Goal: Information Seeking & Learning: Learn about a topic

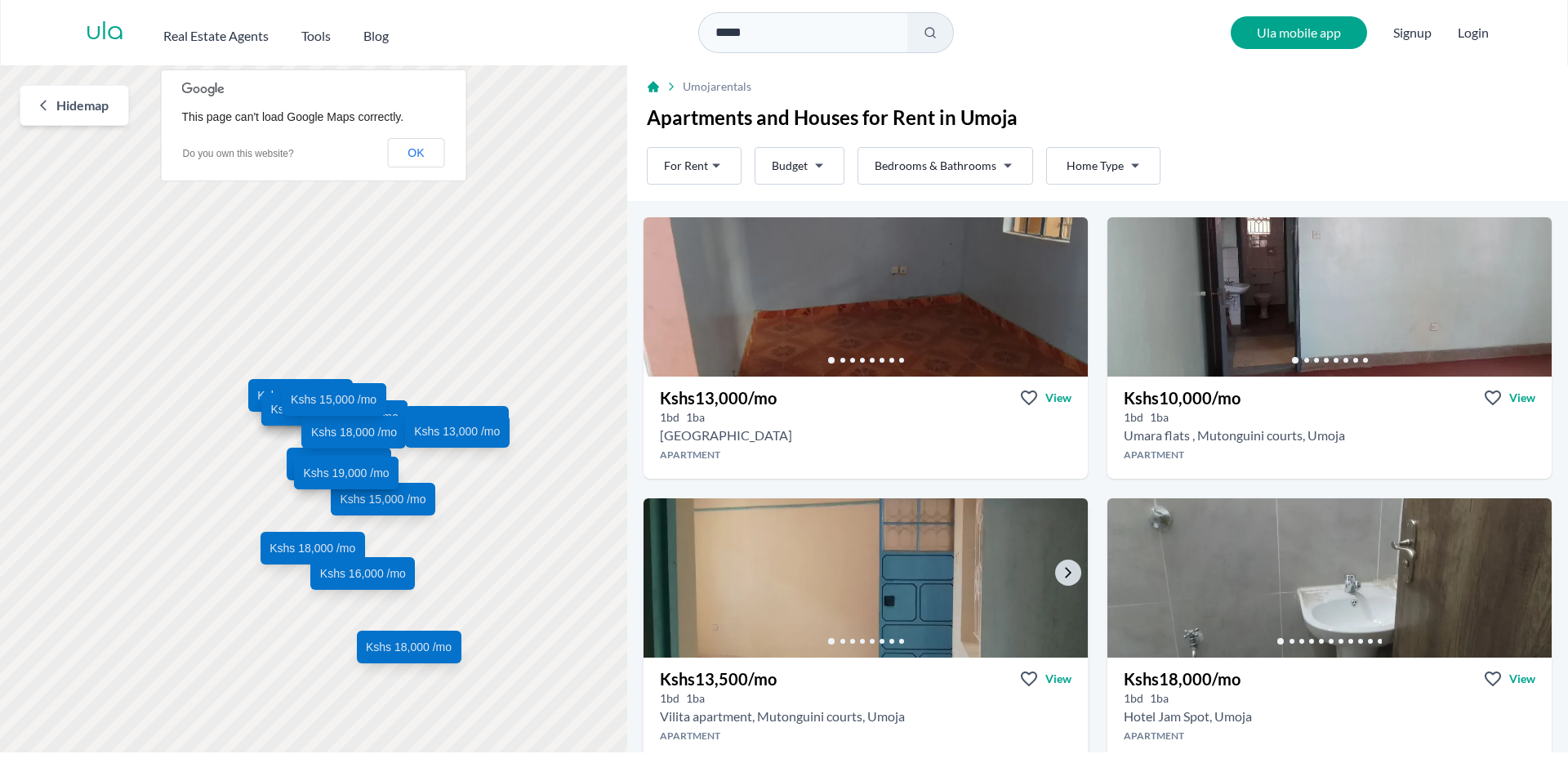
scroll to position [82, 0]
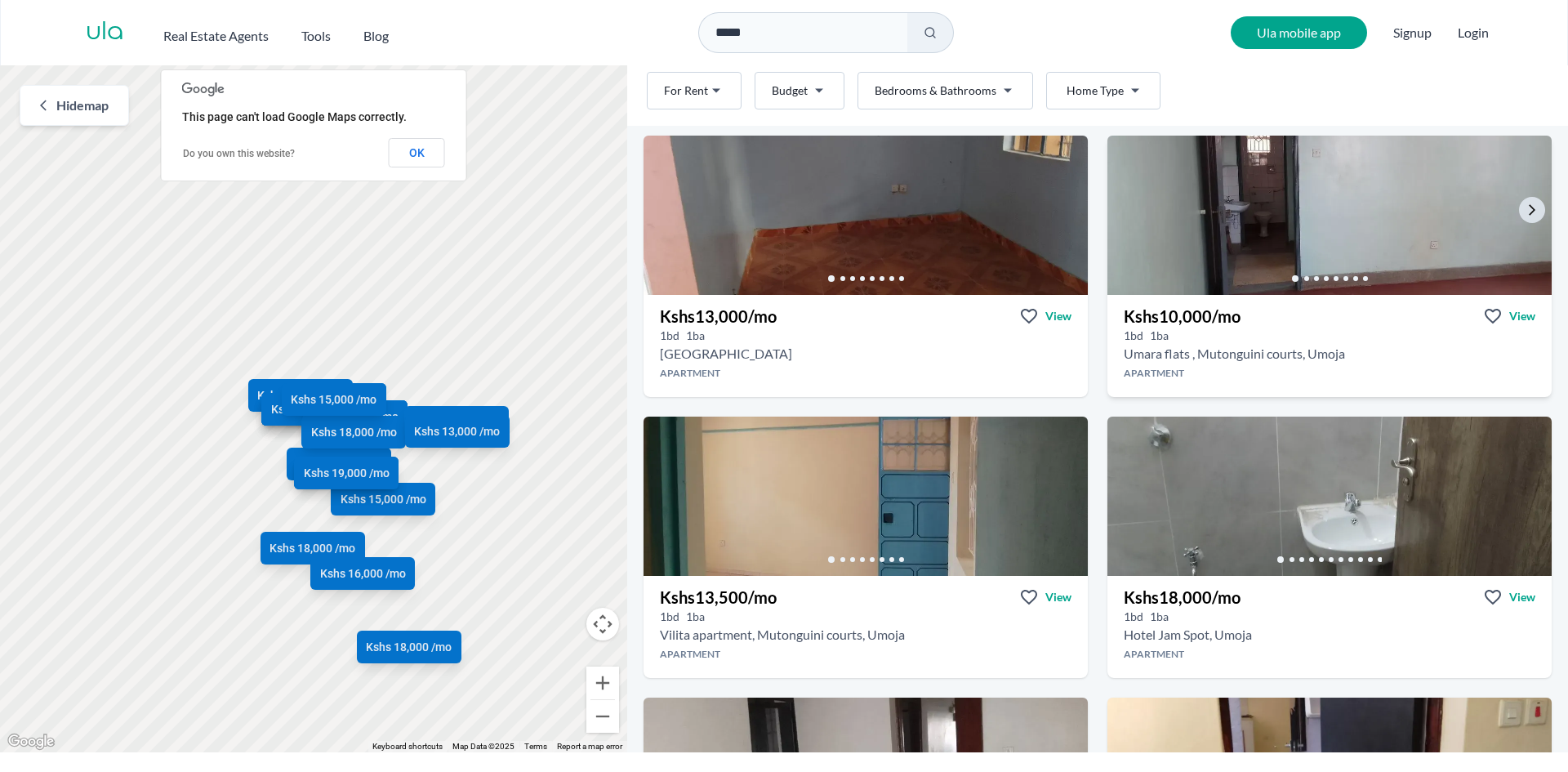
click at [1227, 262] on div at bounding box center [1330, 278] width 445 height 33
click at [1526, 213] on icon "Go to the next property image" at bounding box center [1532, 210] width 13 height 13
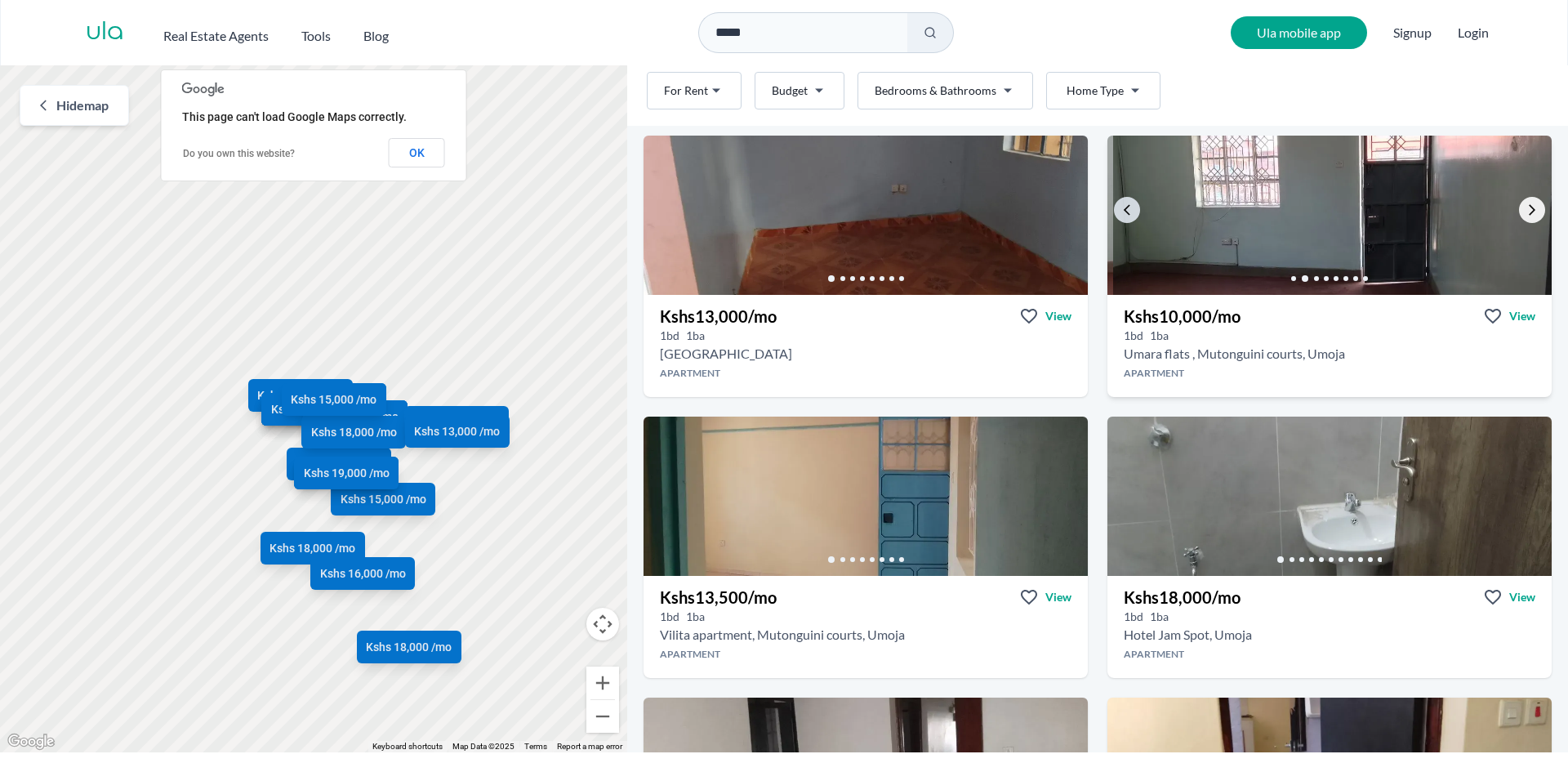
click at [1526, 209] on icon "Go to the next property image" at bounding box center [1532, 210] width 13 height 13
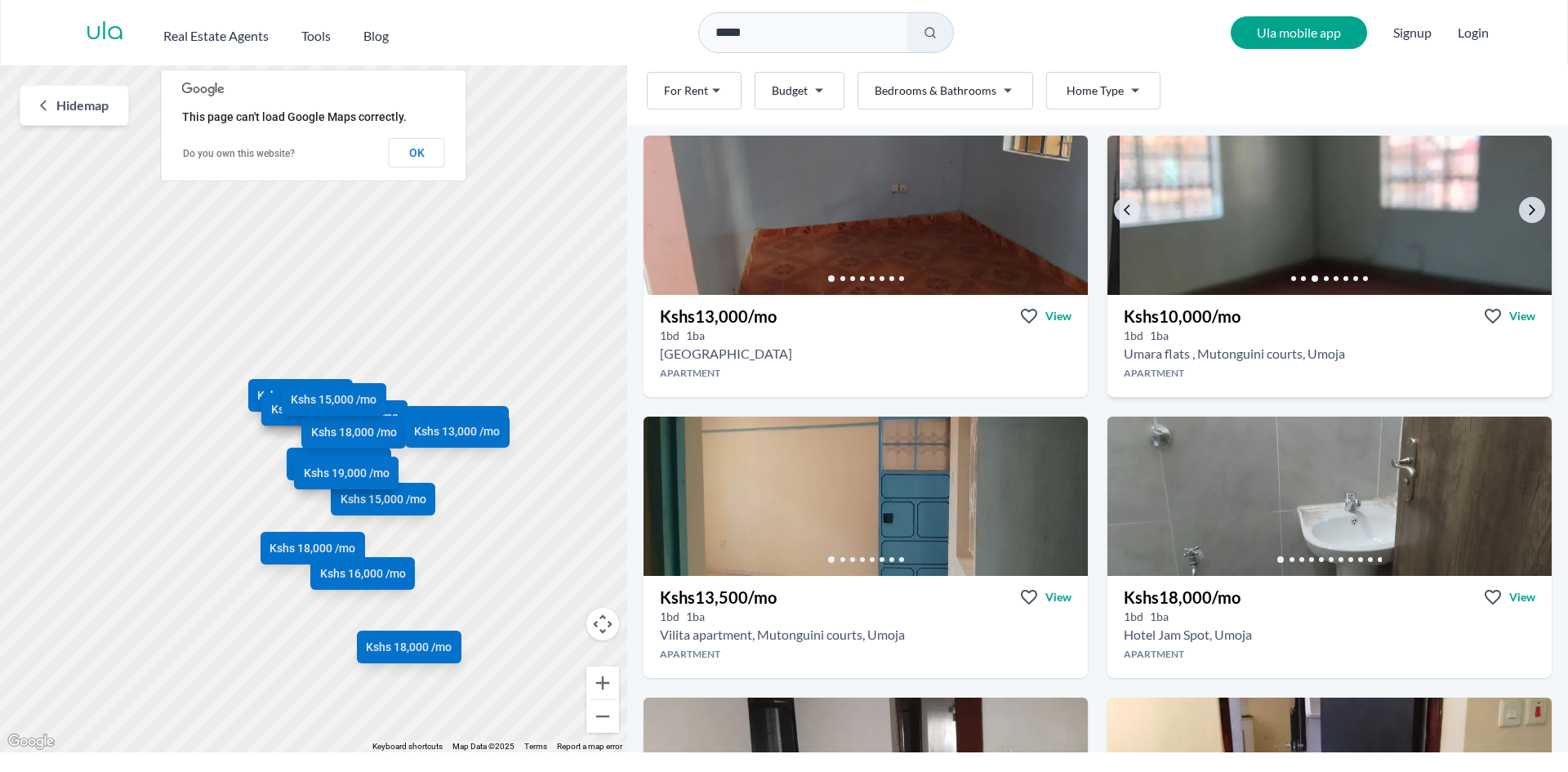
scroll to position [0, 0]
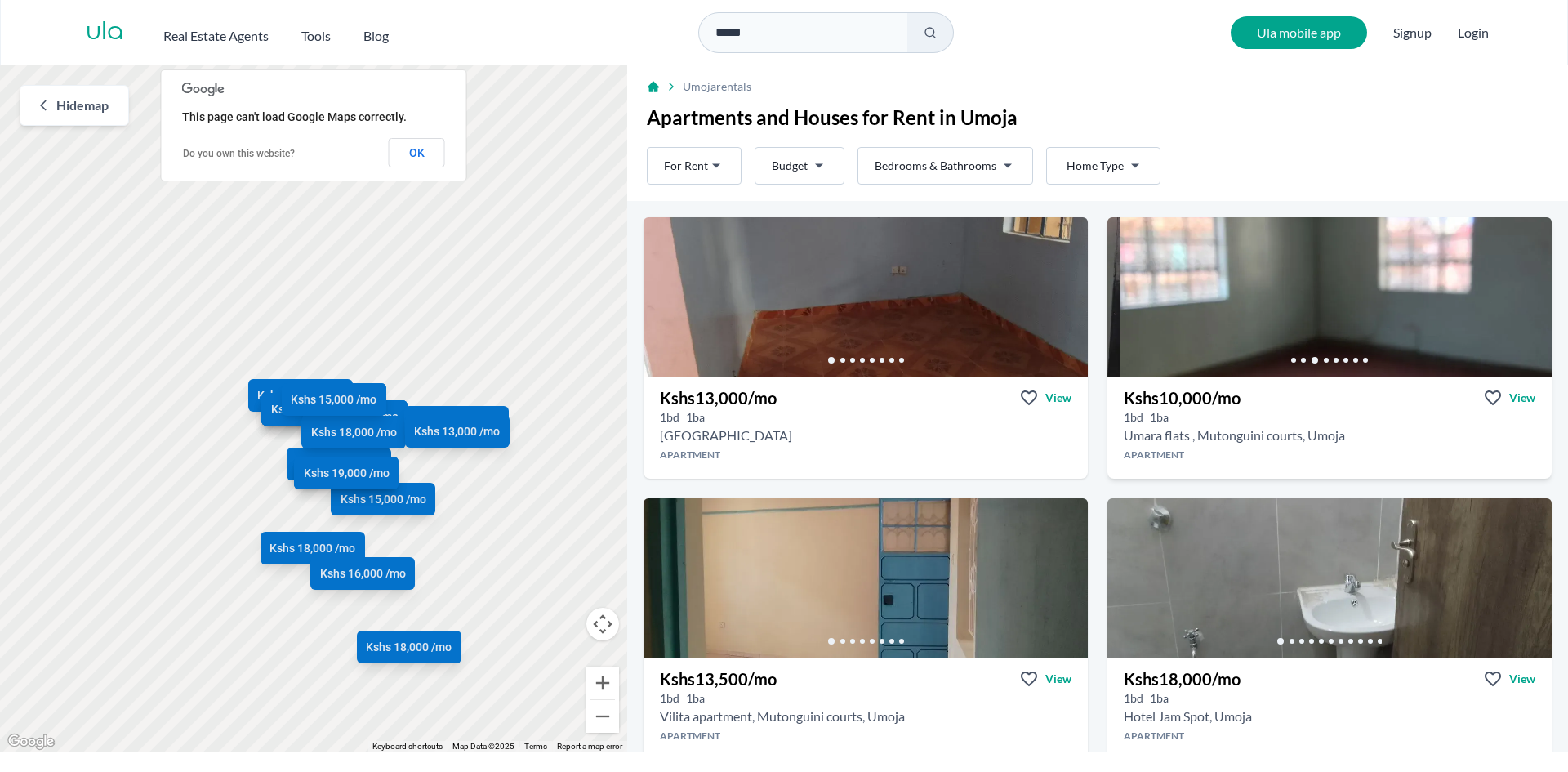
click at [1213, 435] on h2 "Umara flats , Mutonguini courts, Umoja" at bounding box center [1235, 435] width 221 height 20
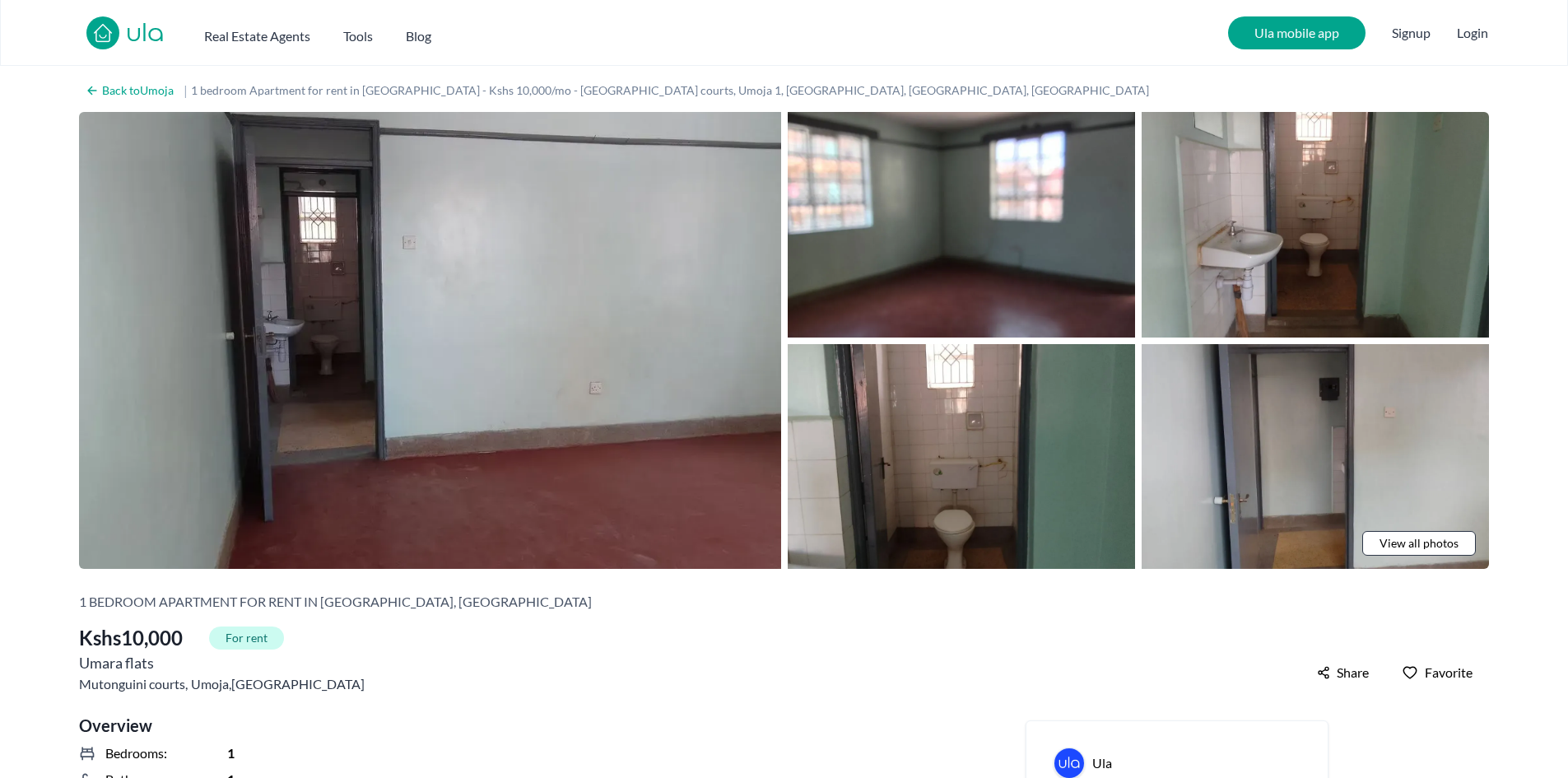
click at [1441, 537] on span "View all photos" at bounding box center [1420, 543] width 79 height 16
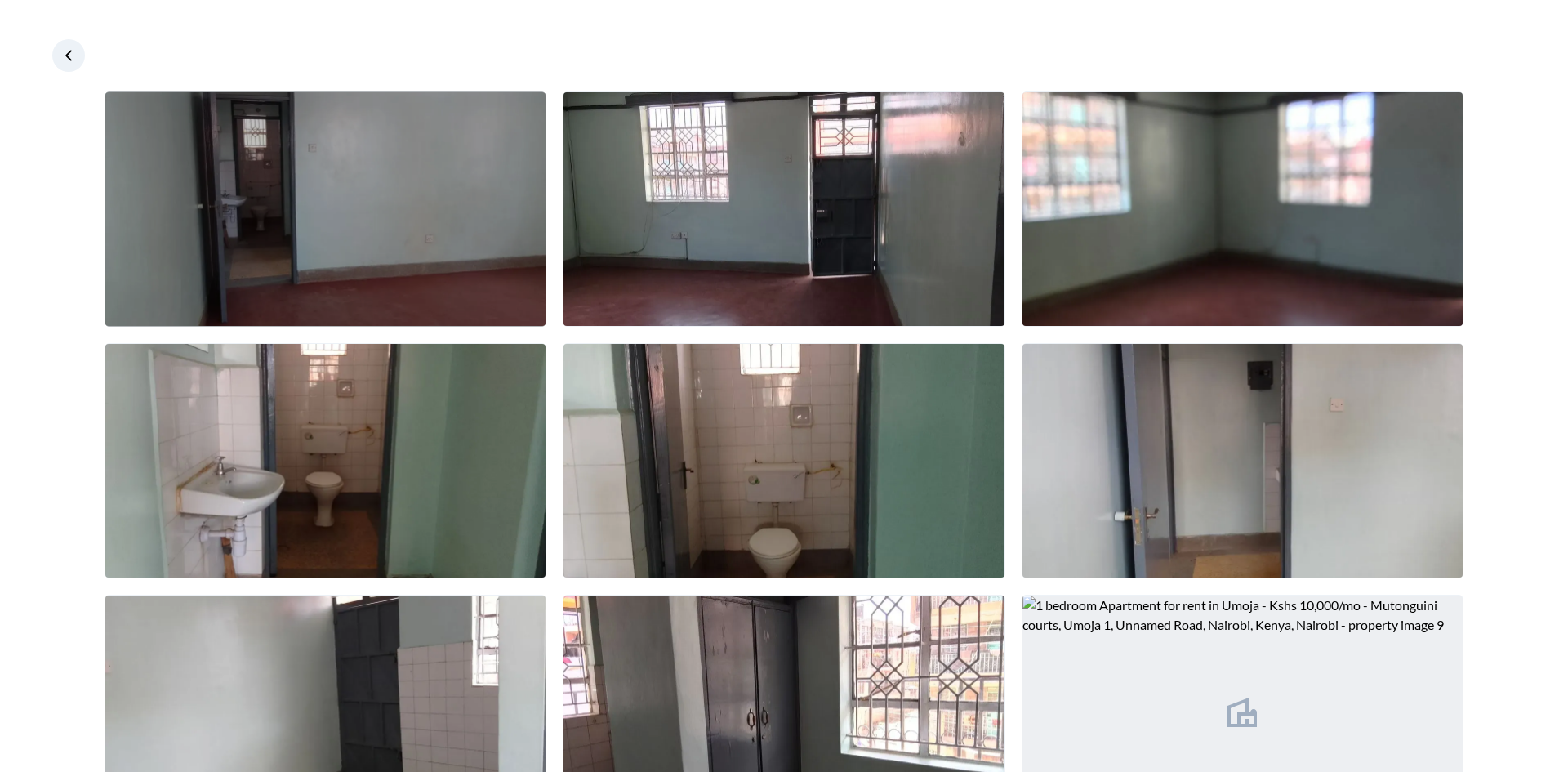
click at [363, 196] on img at bounding box center [325, 208] width 440 height 234
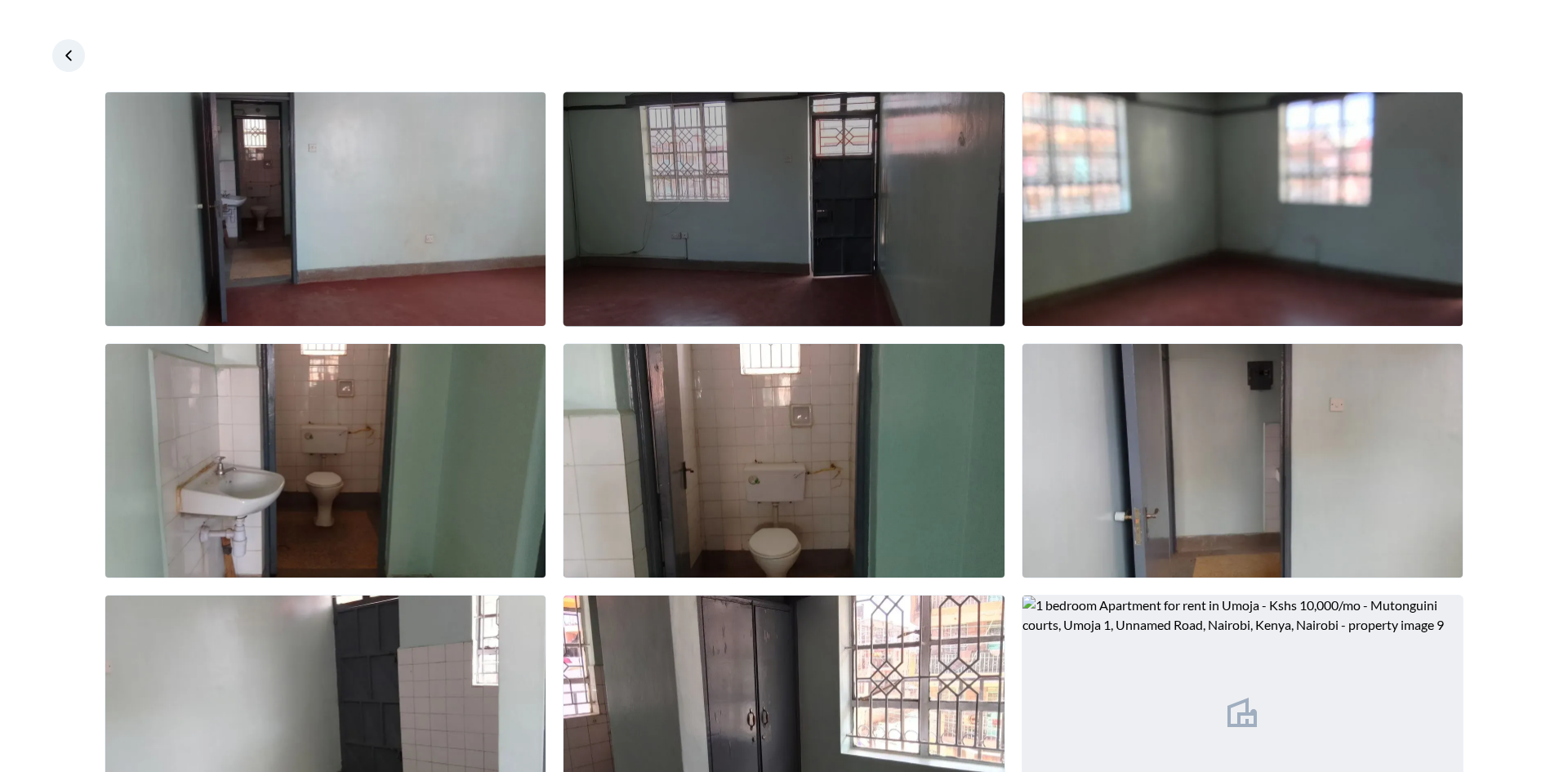
click at [663, 273] on img at bounding box center [784, 208] width 440 height 234
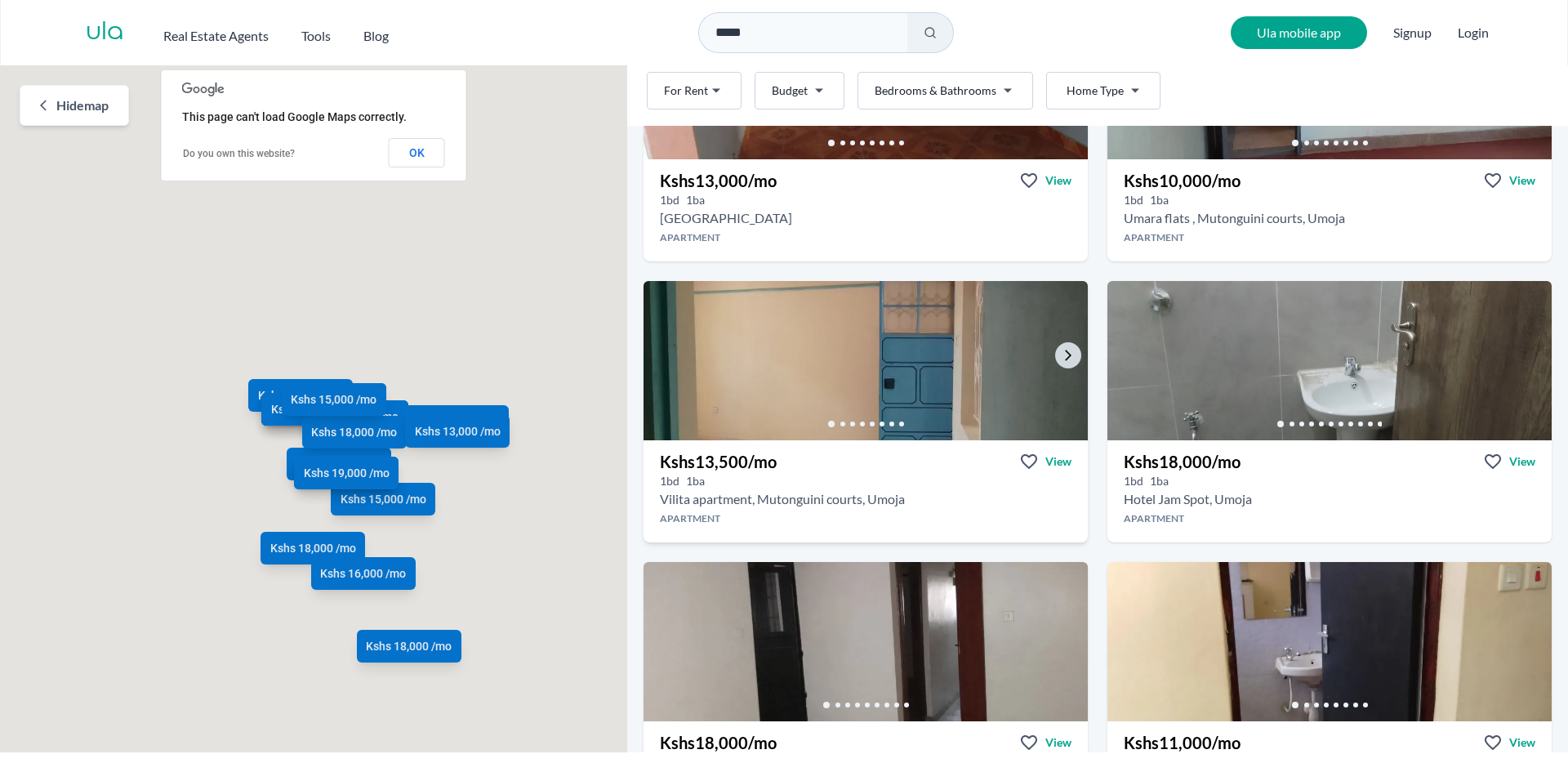
scroll to position [245, 0]
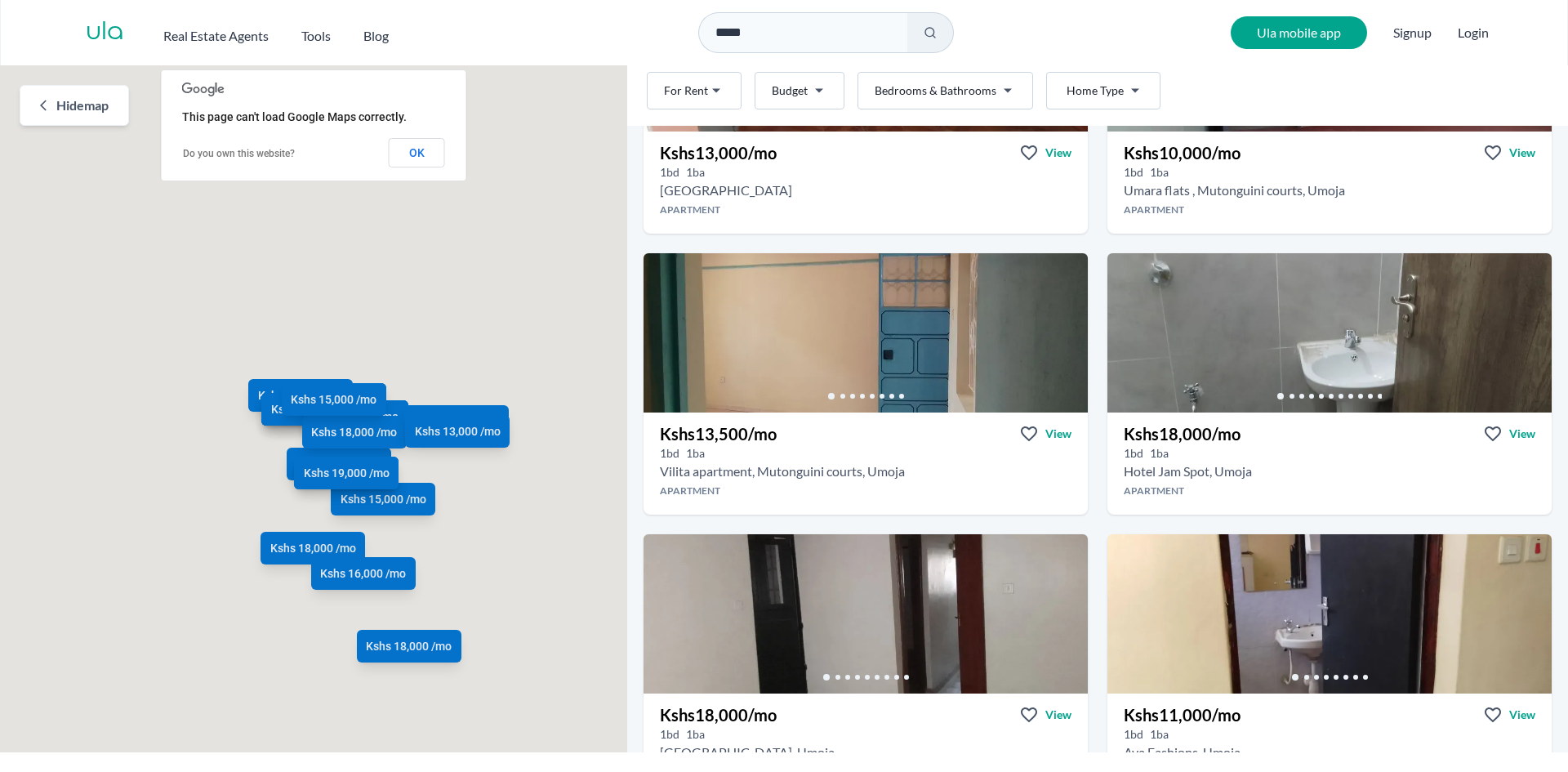
drag, startPoint x: 427, startPoint y: 341, endPoint x: 441, endPoint y: 341, distance: 14.0
click at [428, 341] on div "Kshs 13,000 /mo Kshs 10,000 /mo Kshs 13,500 /mo Kshs 18,000 /mo Kshs 18,000 /mo…" at bounding box center [313, 409] width 628 height 687
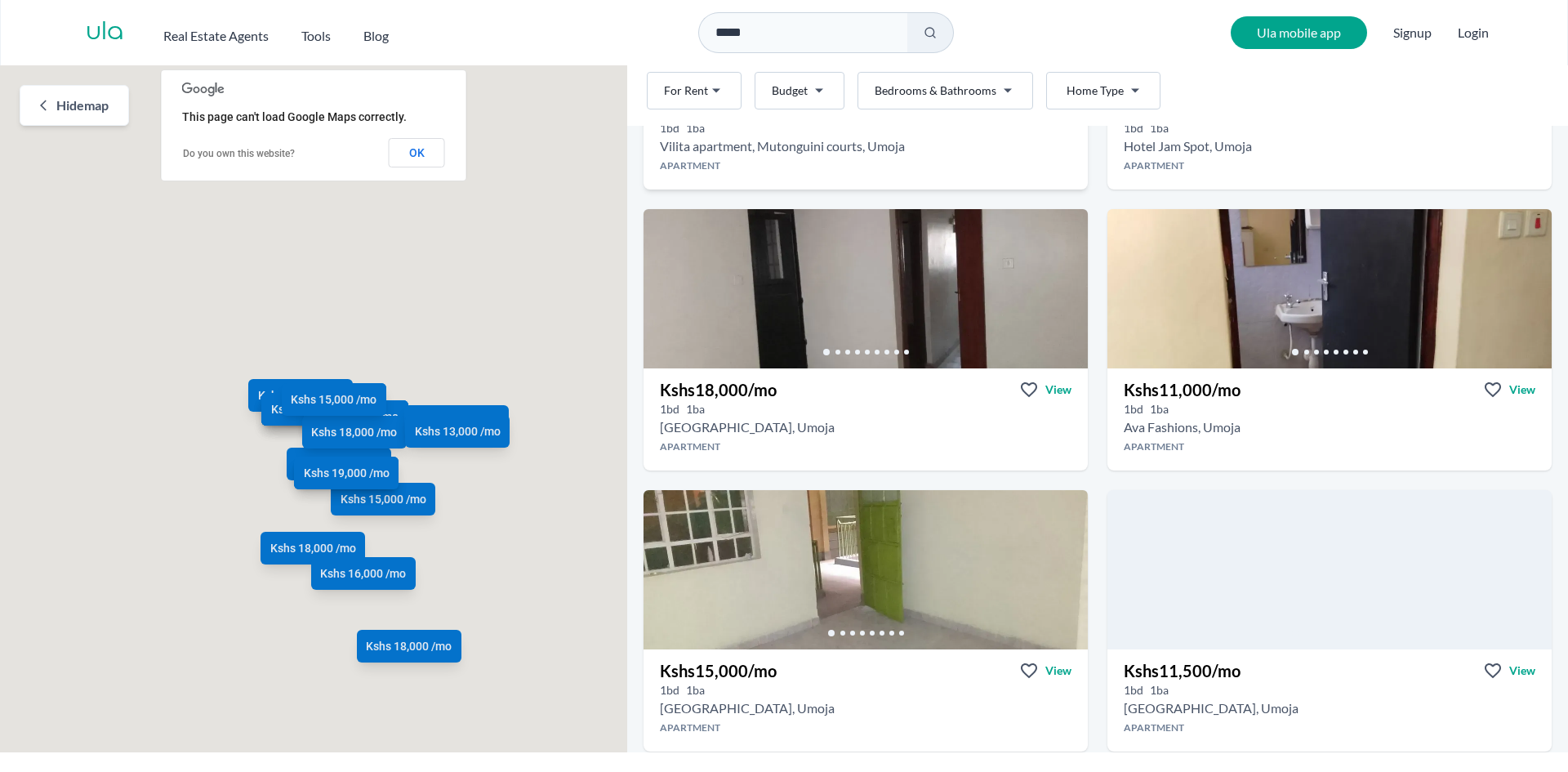
scroll to position [571, 0]
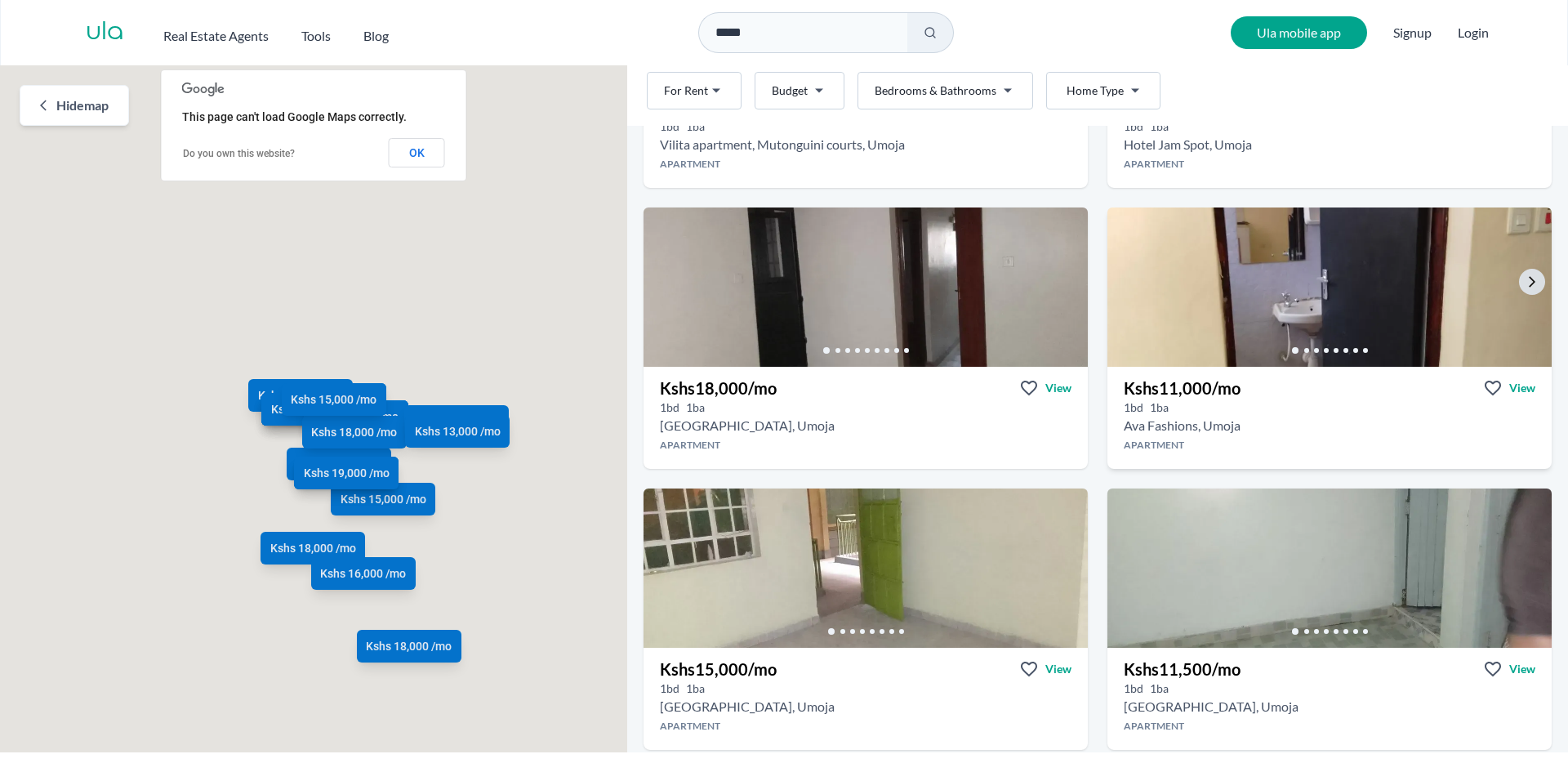
click at [1270, 290] on img at bounding box center [1329, 287] width 466 height 167
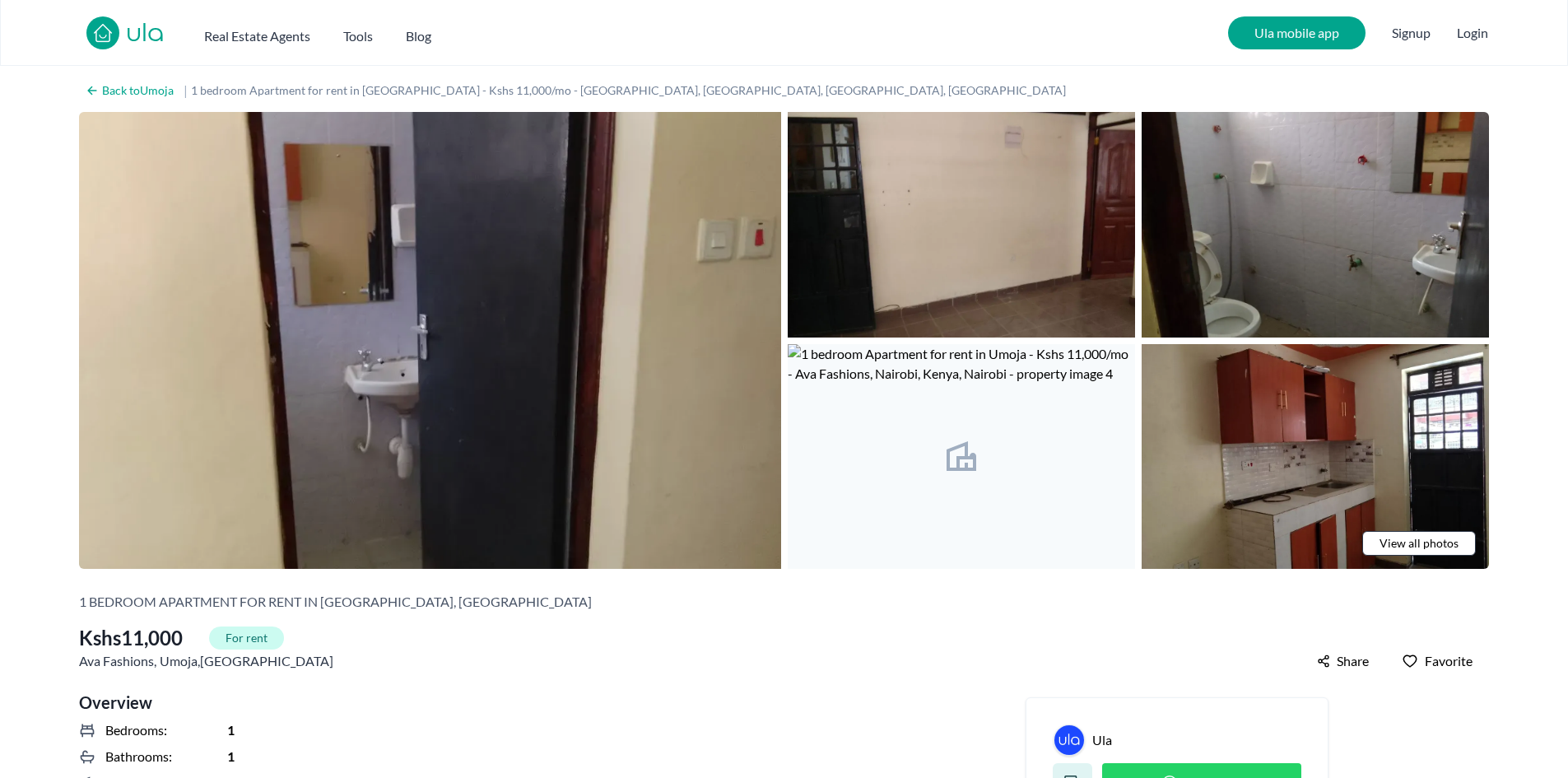
click at [405, 409] on img at bounding box center [430, 339] width 703 height 457
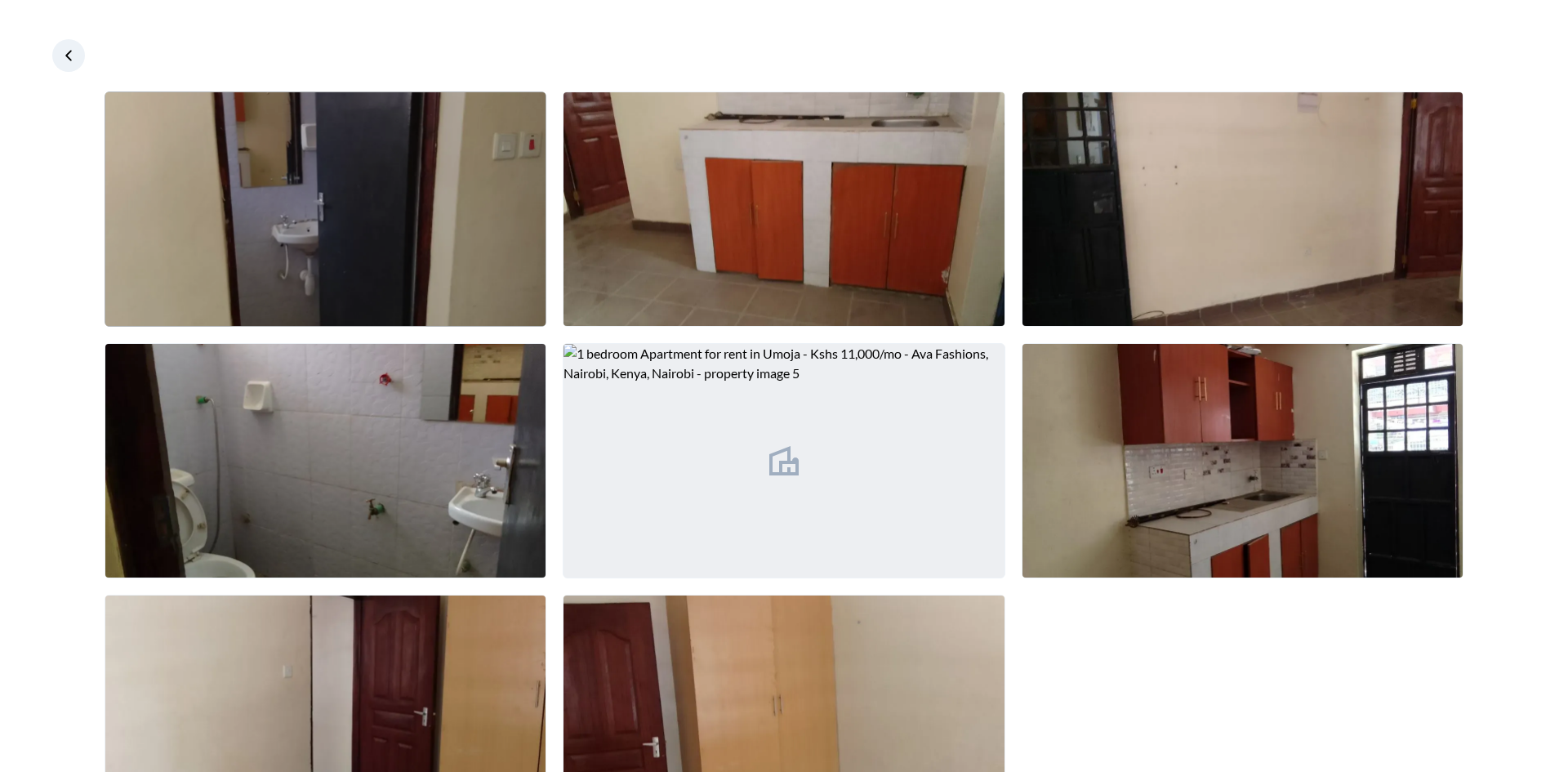
click at [407, 290] on img at bounding box center [325, 208] width 440 height 234
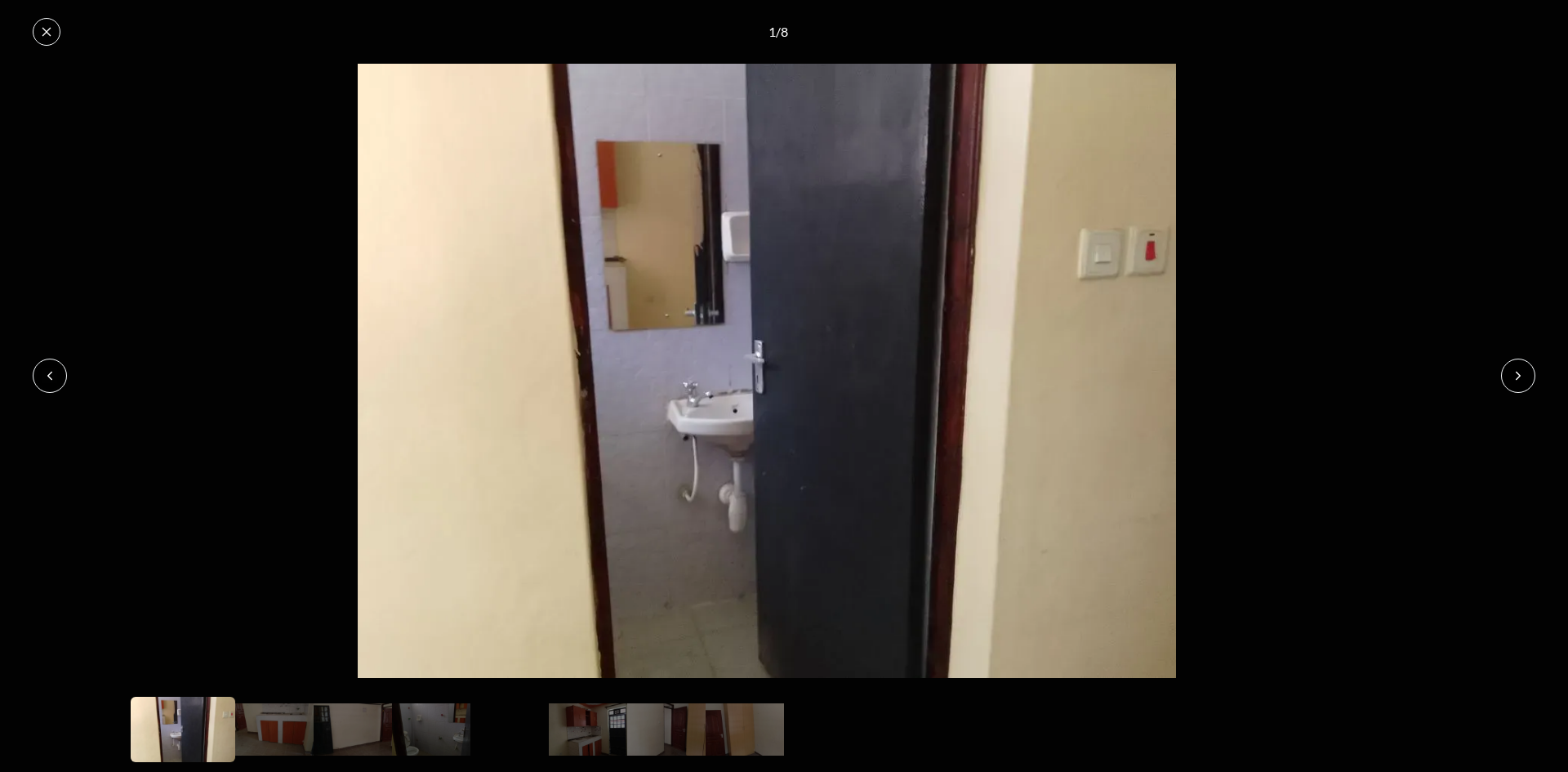
click at [1530, 387] on button at bounding box center [1518, 375] width 35 height 35
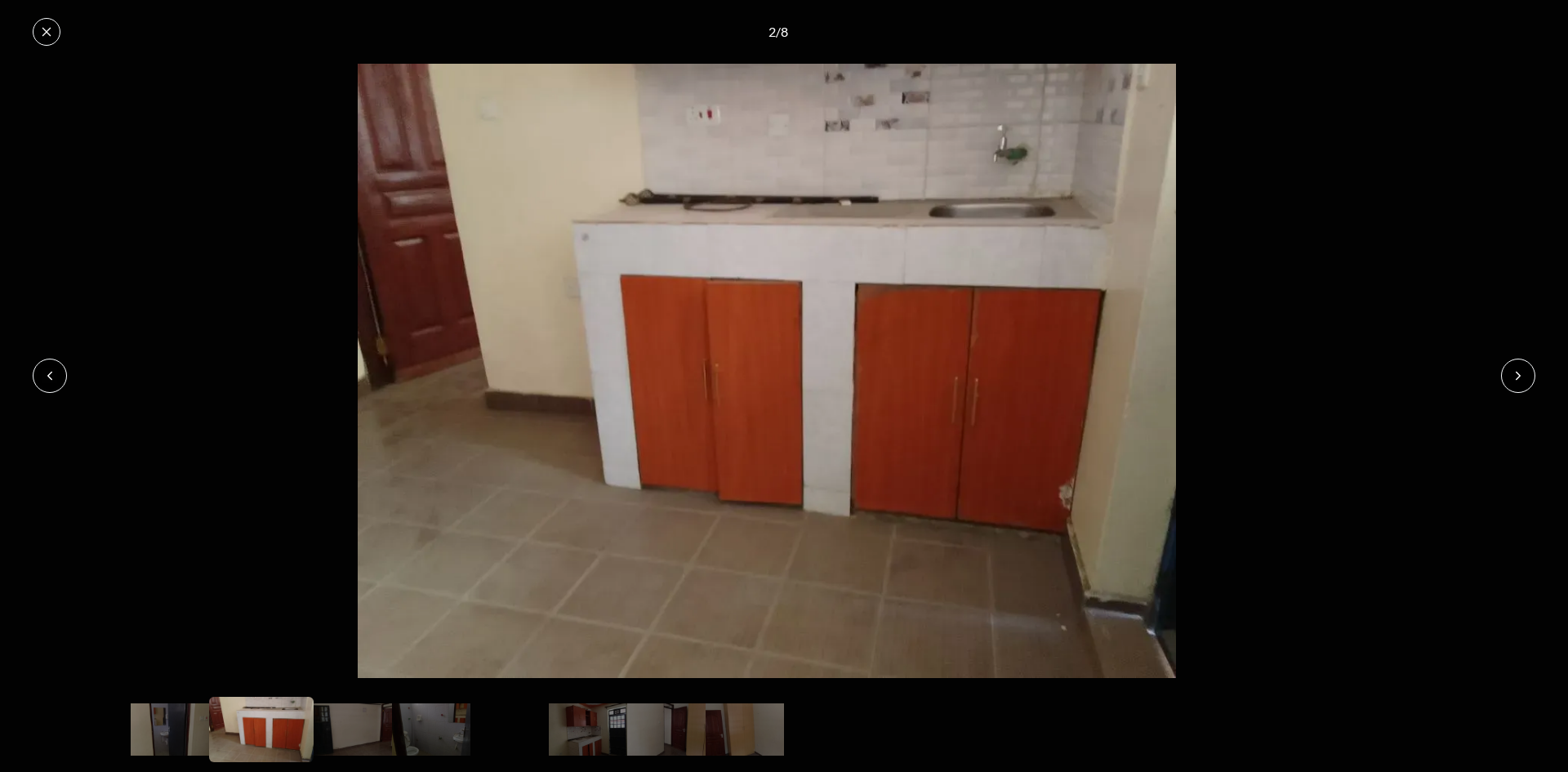
click at [1510, 387] on button at bounding box center [1518, 375] width 35 height 35
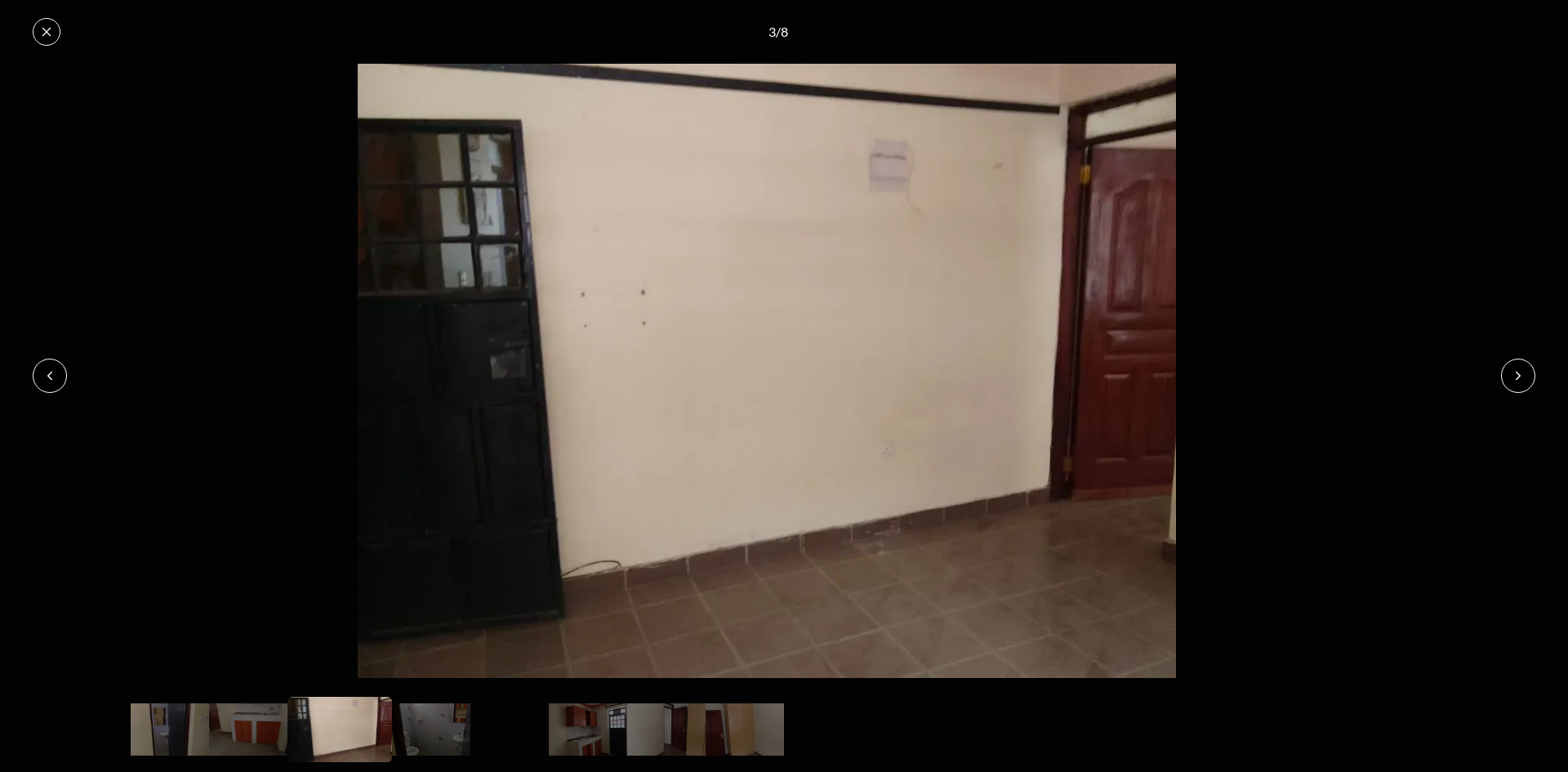
click at [1506, 387] on button at bounding box center [1518, 375] width 35 height 35
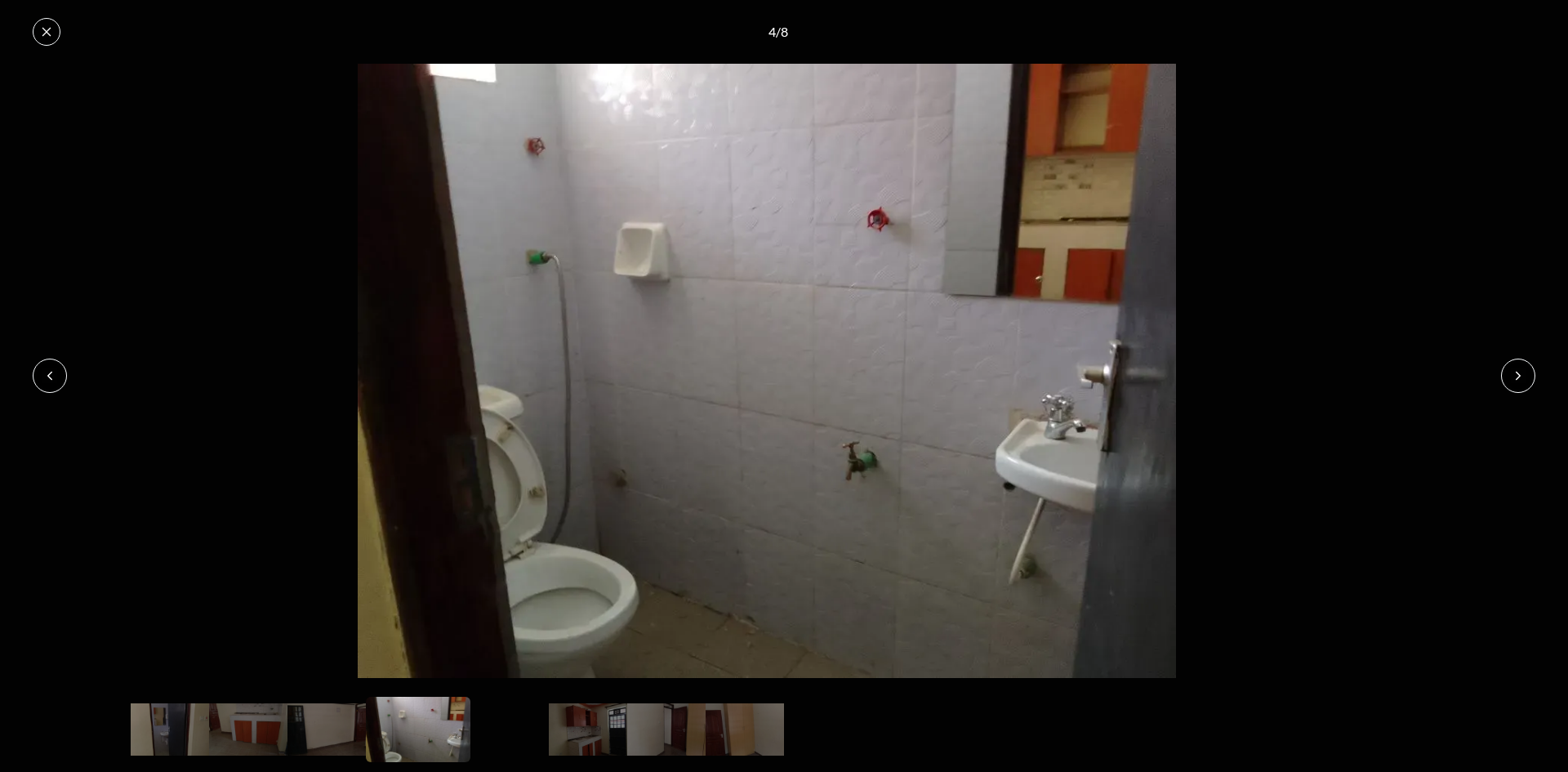
click at [1503, 388] on img at bounding box center [767, 371] width 1534 height 614
click at [1511, 381] on button at bounding box center [1518, 375] width 35 height 35
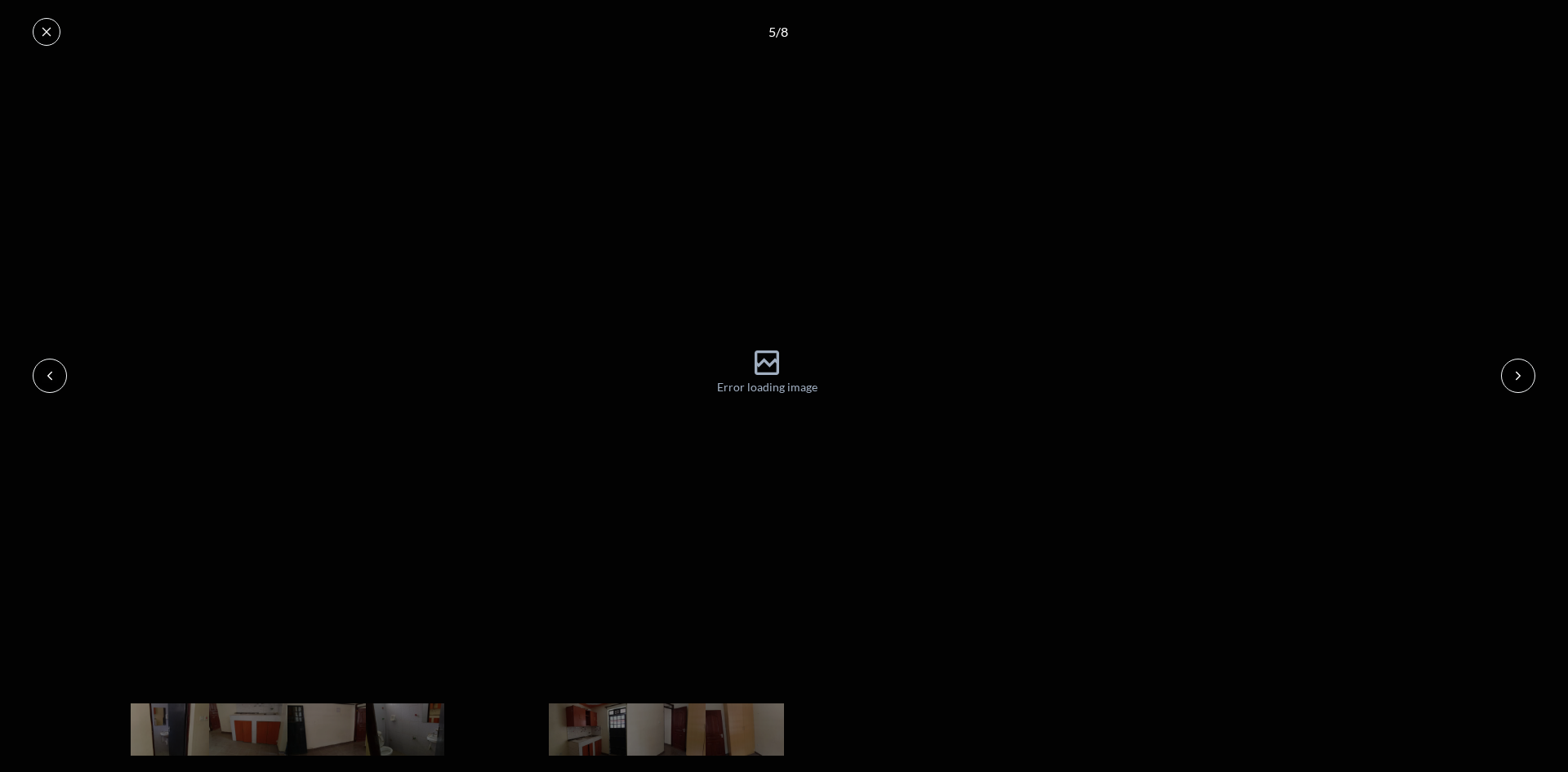
click at [1511, 381] on button at bounding box center [1518, 375] width 35 height 35
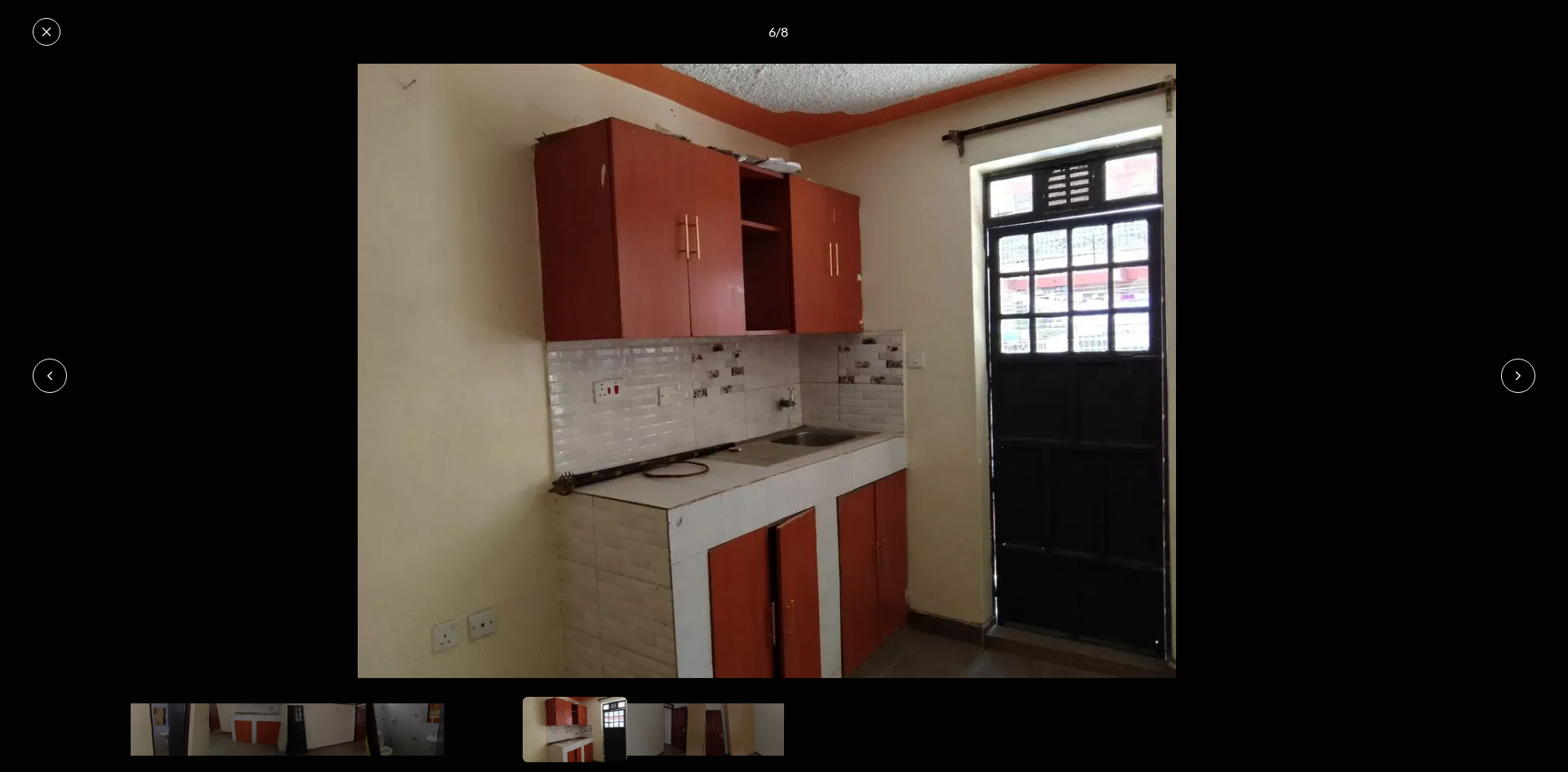
click at [1510, 381] on button at bounding box center [1518, 375] width 35 height 35
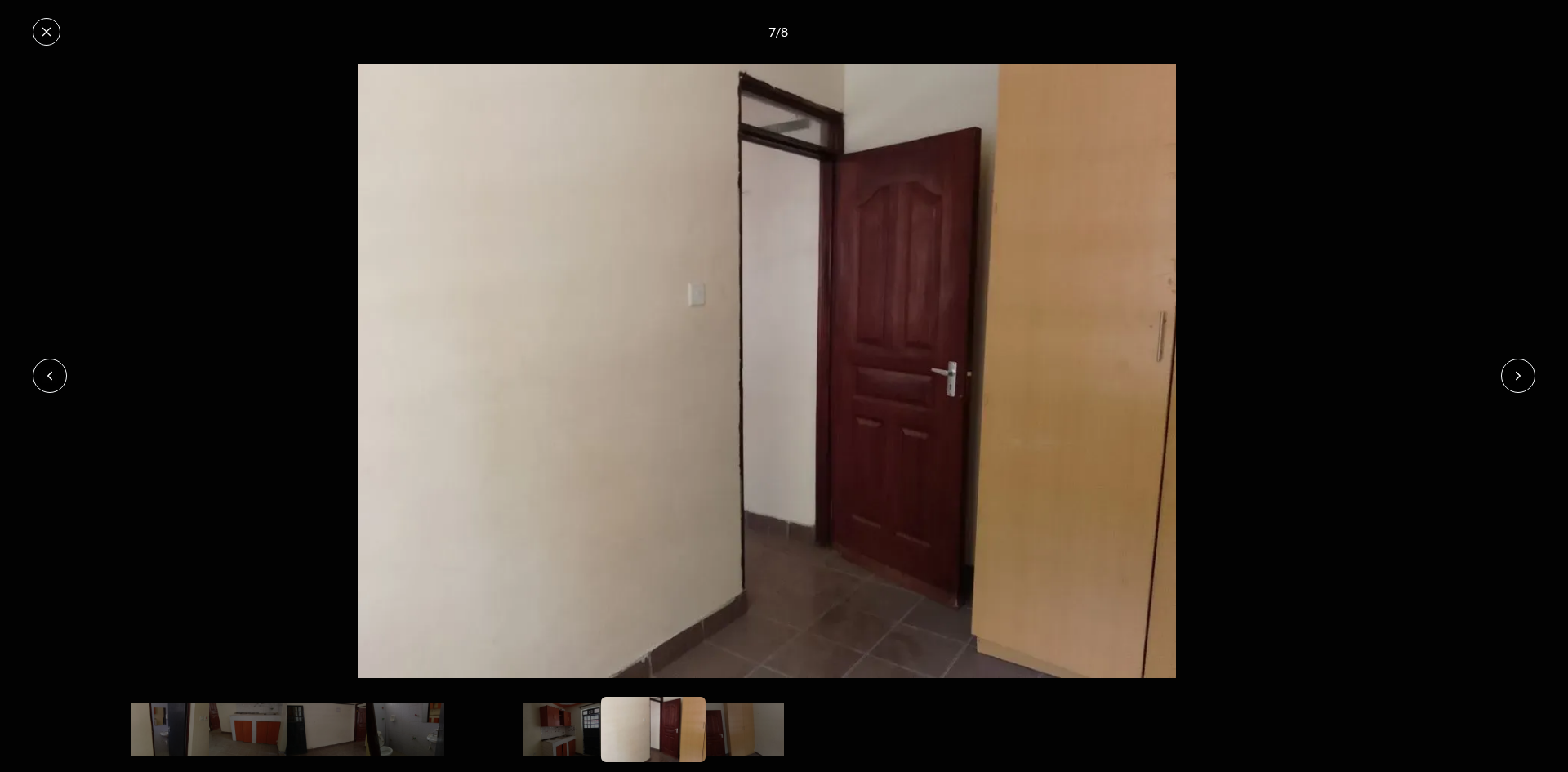
click at [1510, 381] on button at bounding box center [1518, 375] width 35 height 35
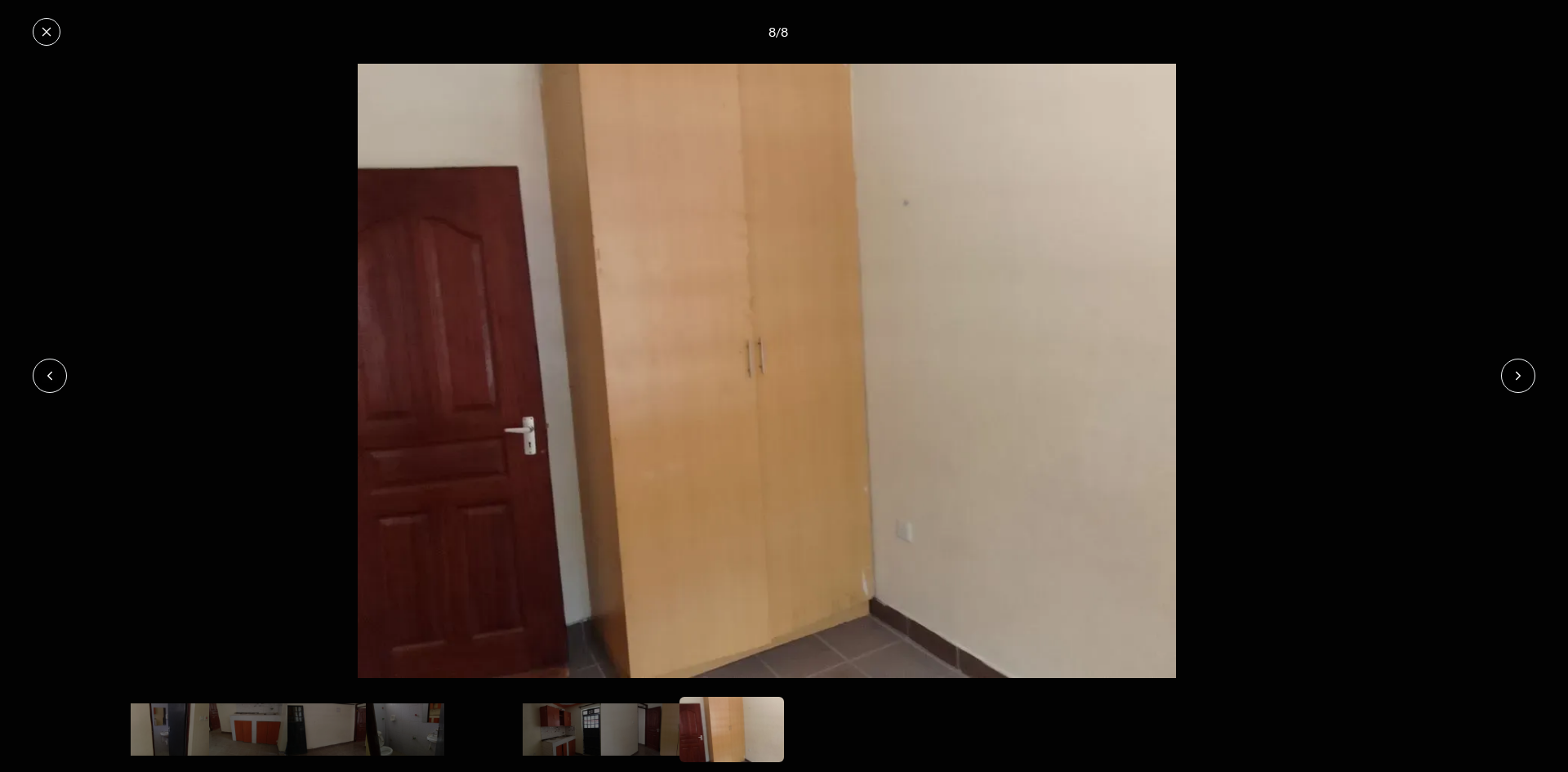
click at [1510, 381] on button at bounding box center [1518, 375] width 35 height 35
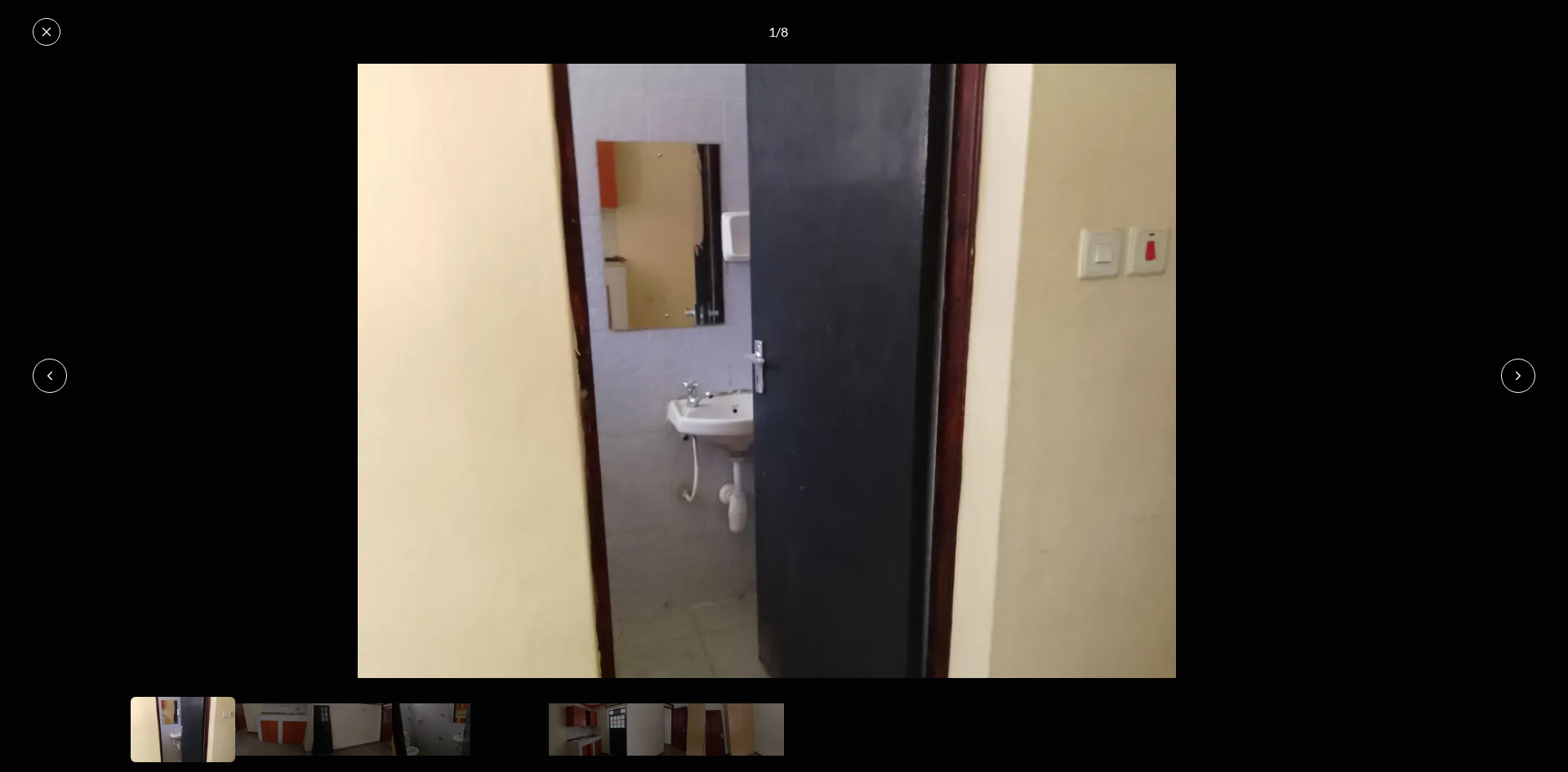
click at [1510, 381] on button at bounding box center [1518, 375] width 35 height 35
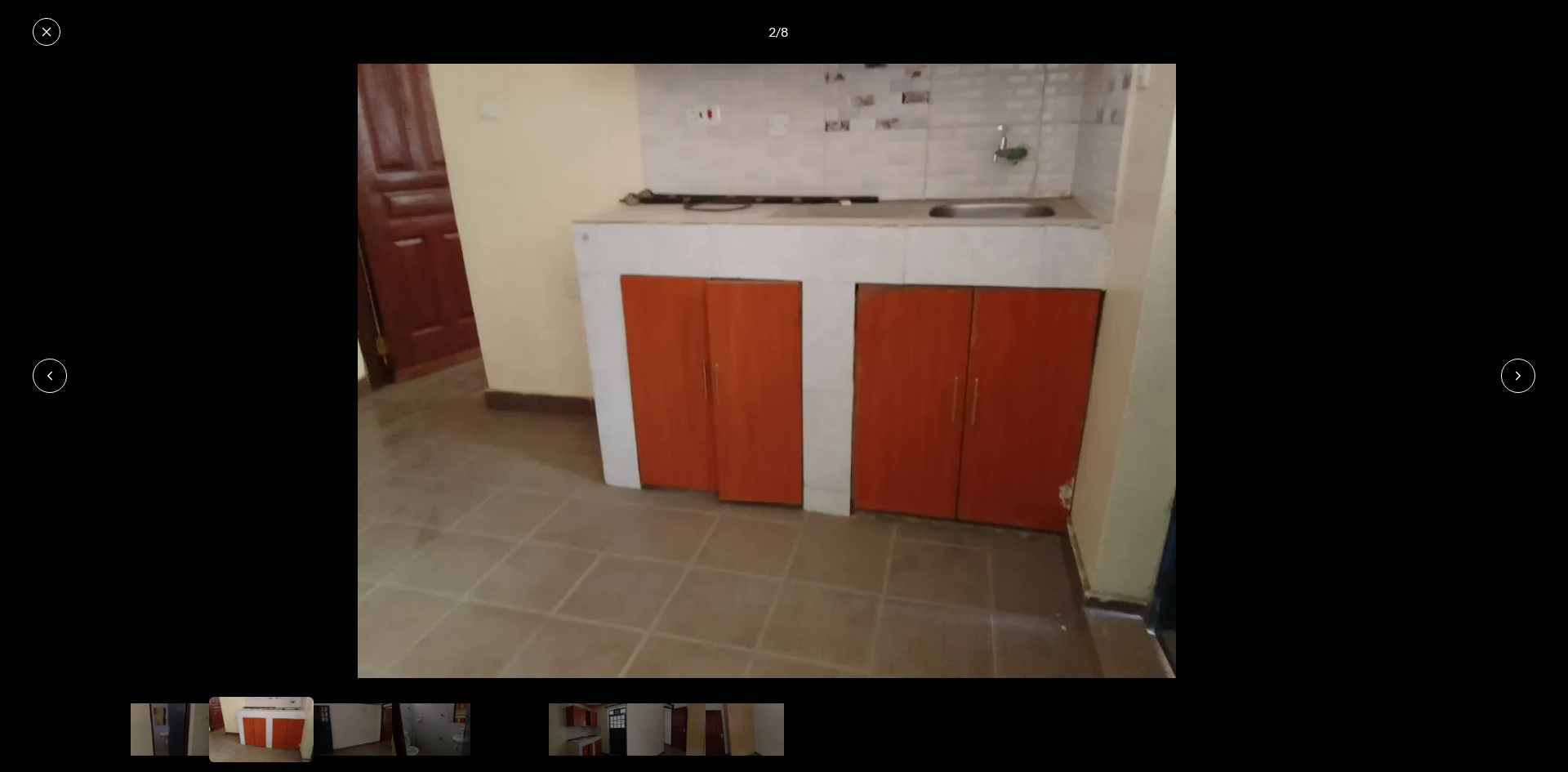
click at [1510, 381] on button at bounding box center [1518, 375] width 35 height 35
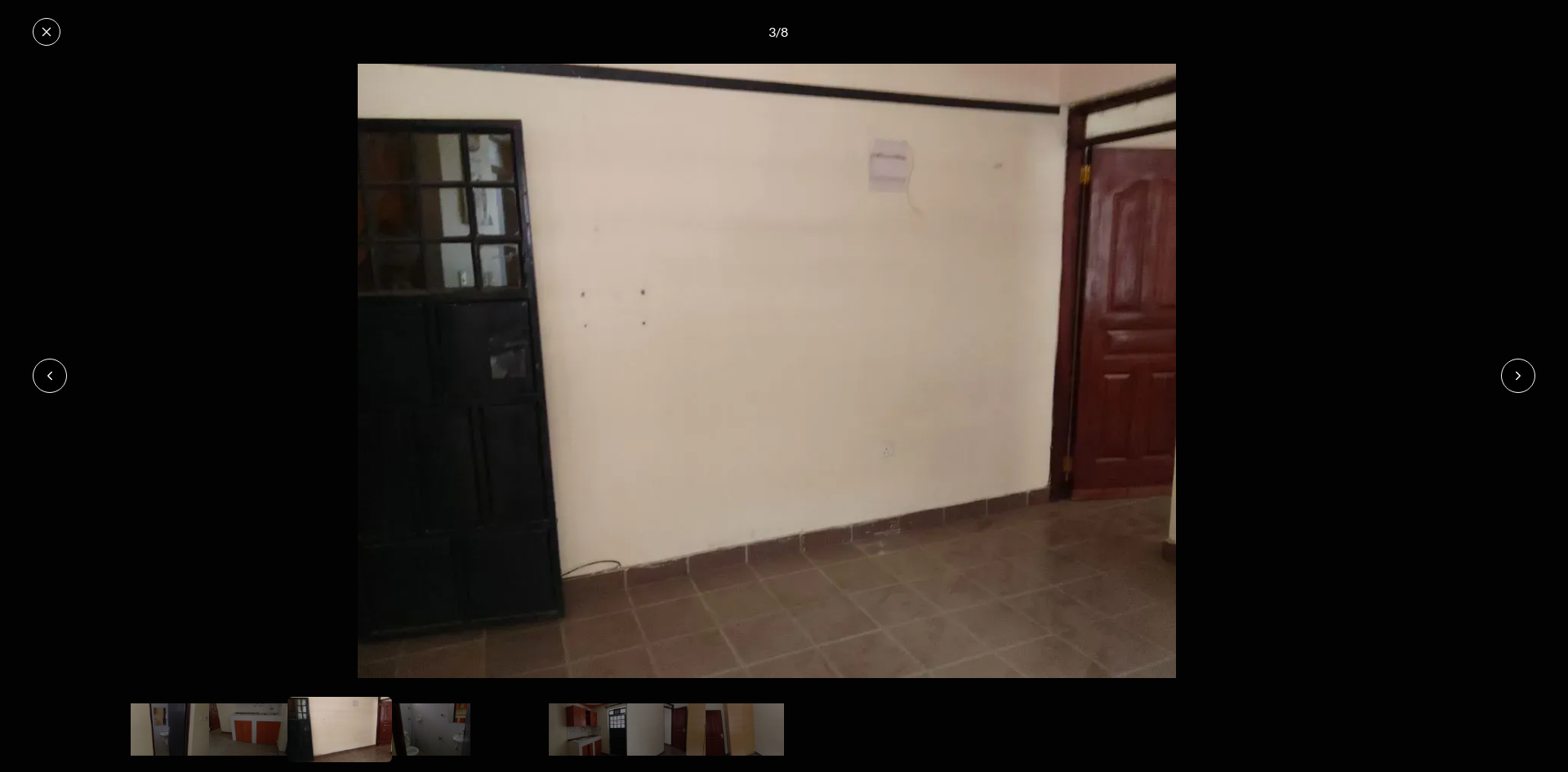
click at [1510, 381] on button at bounding box center [1518, 375] width 35 height 35
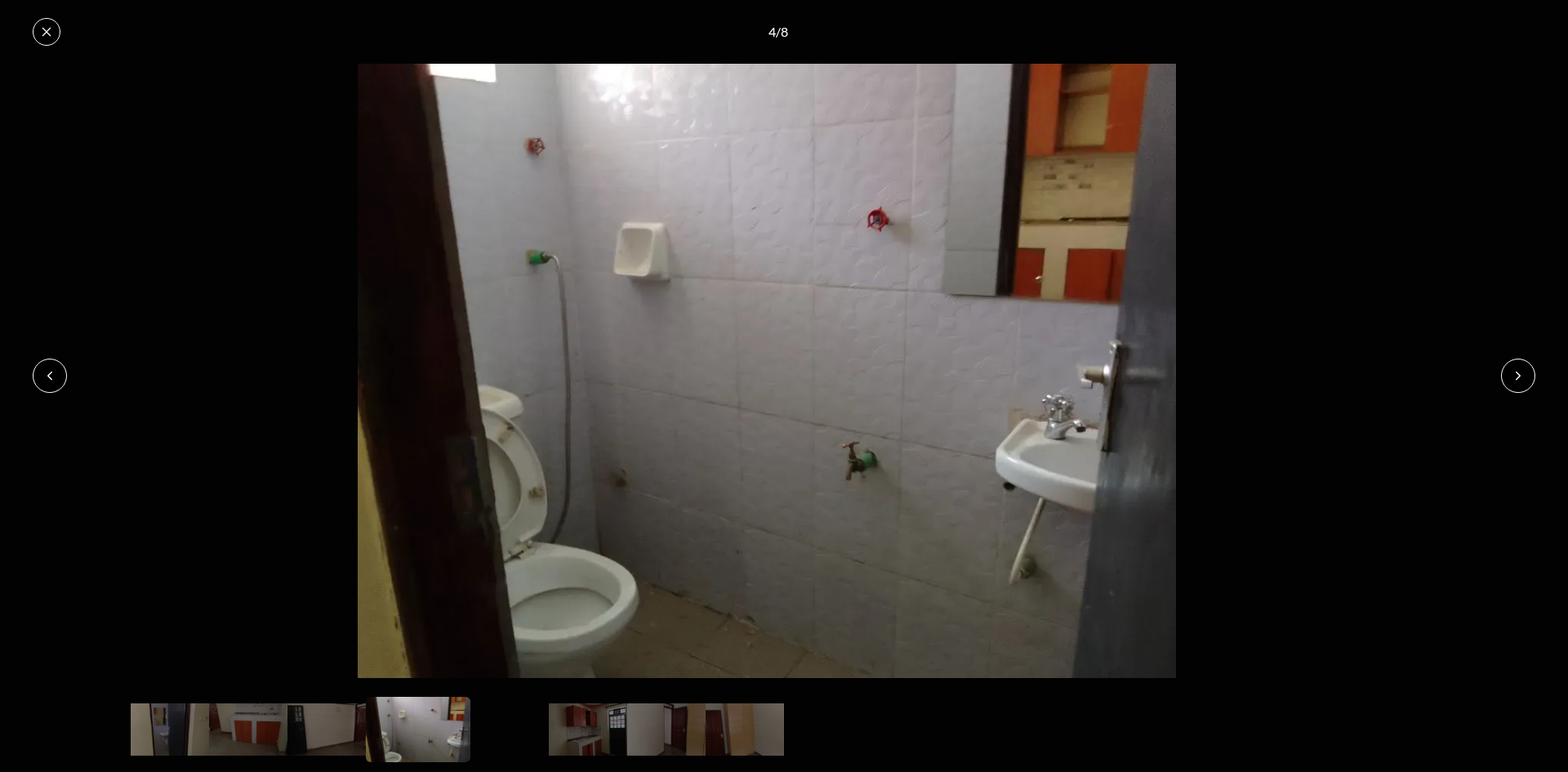
click at [1510, 381] on button at bounding box center [1518, 375] width 35 height 35
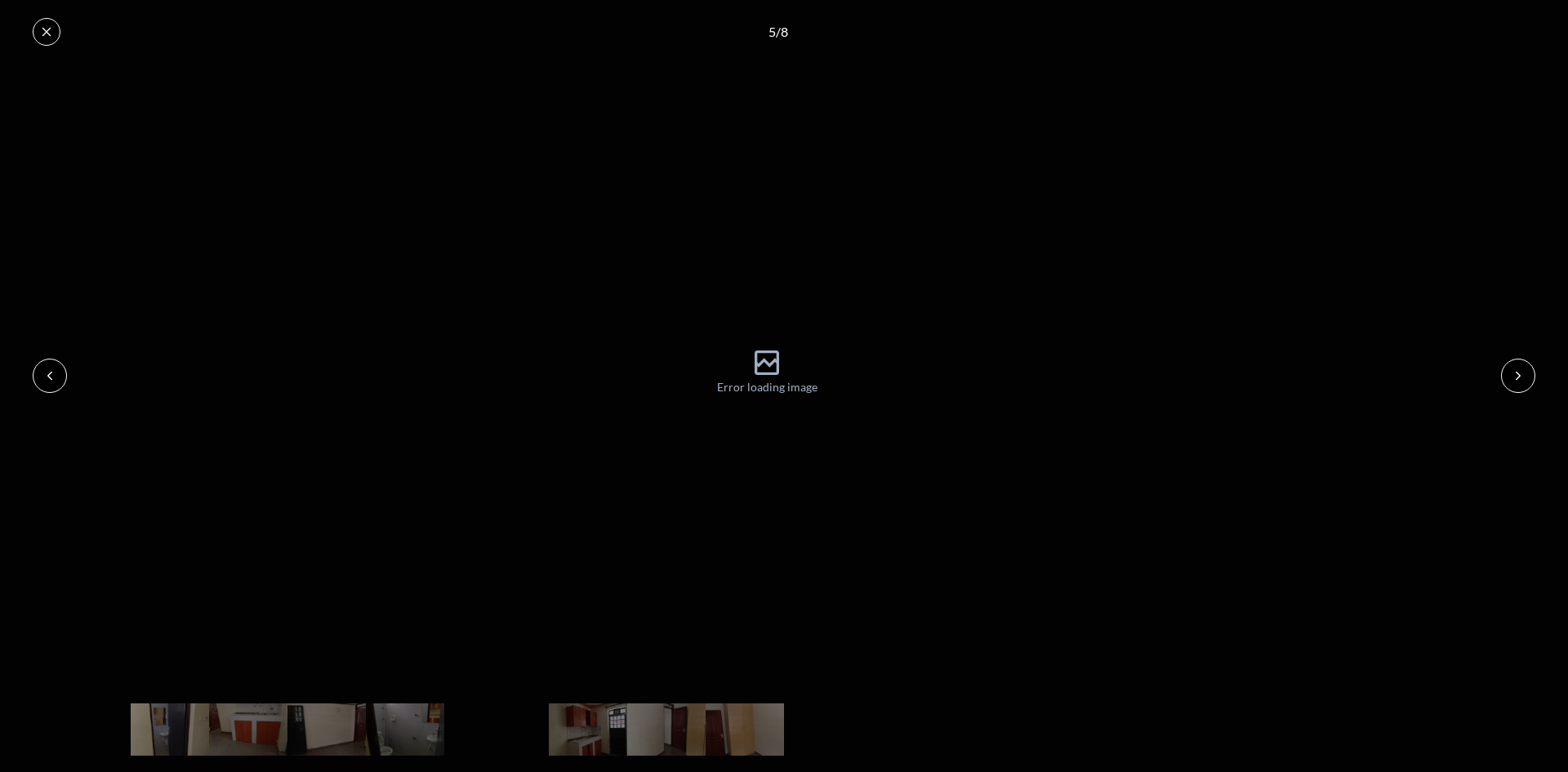
click at [1510, 381] on button at bounding box center [1518, 375] width 35 height 35
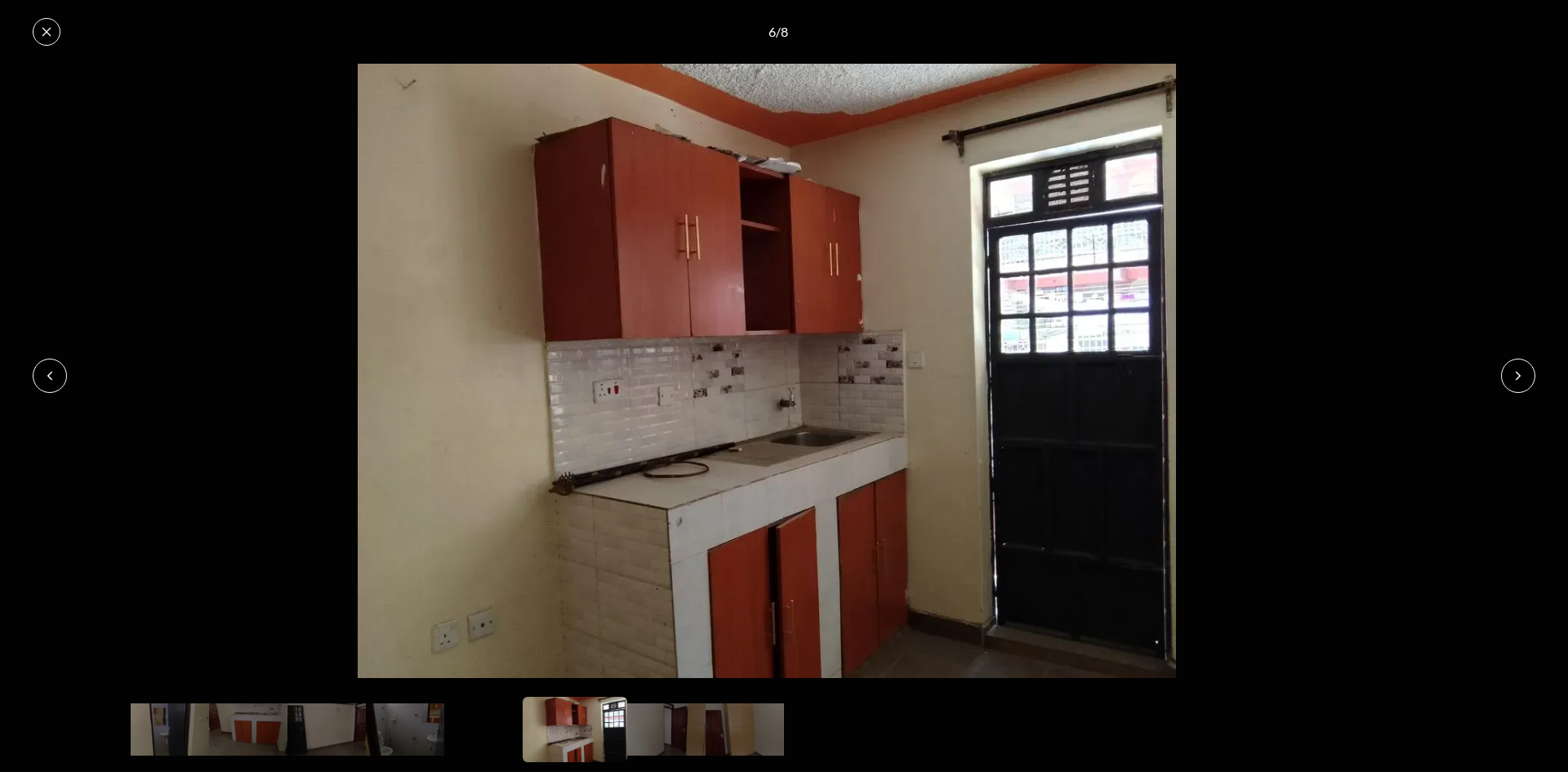
click at [1510, 381] on button at bounding box center [1518, 375] width 35 height 35
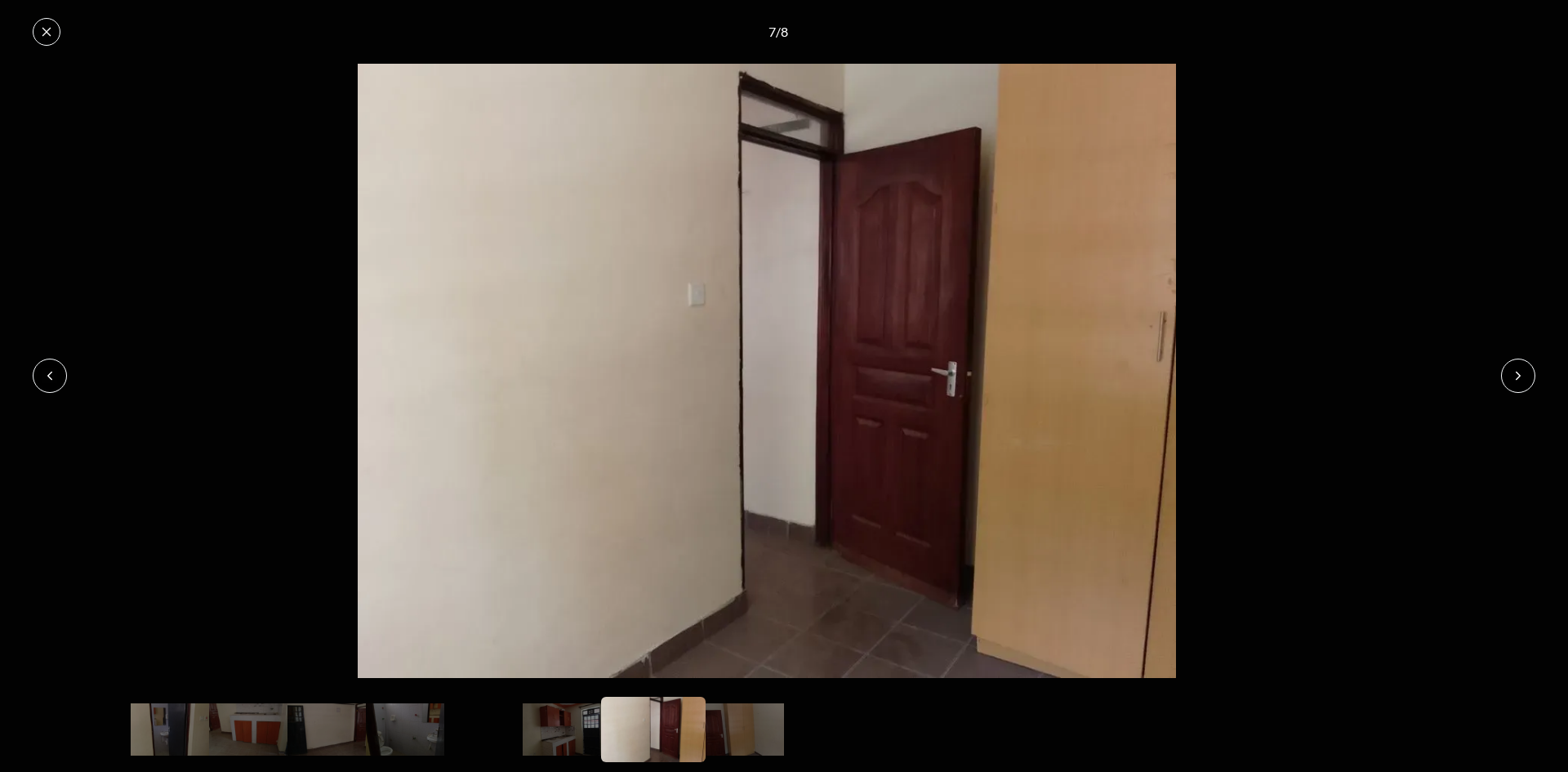
click at [1510, 381] on button at bounding box center [1518, 375] width 35 height 35
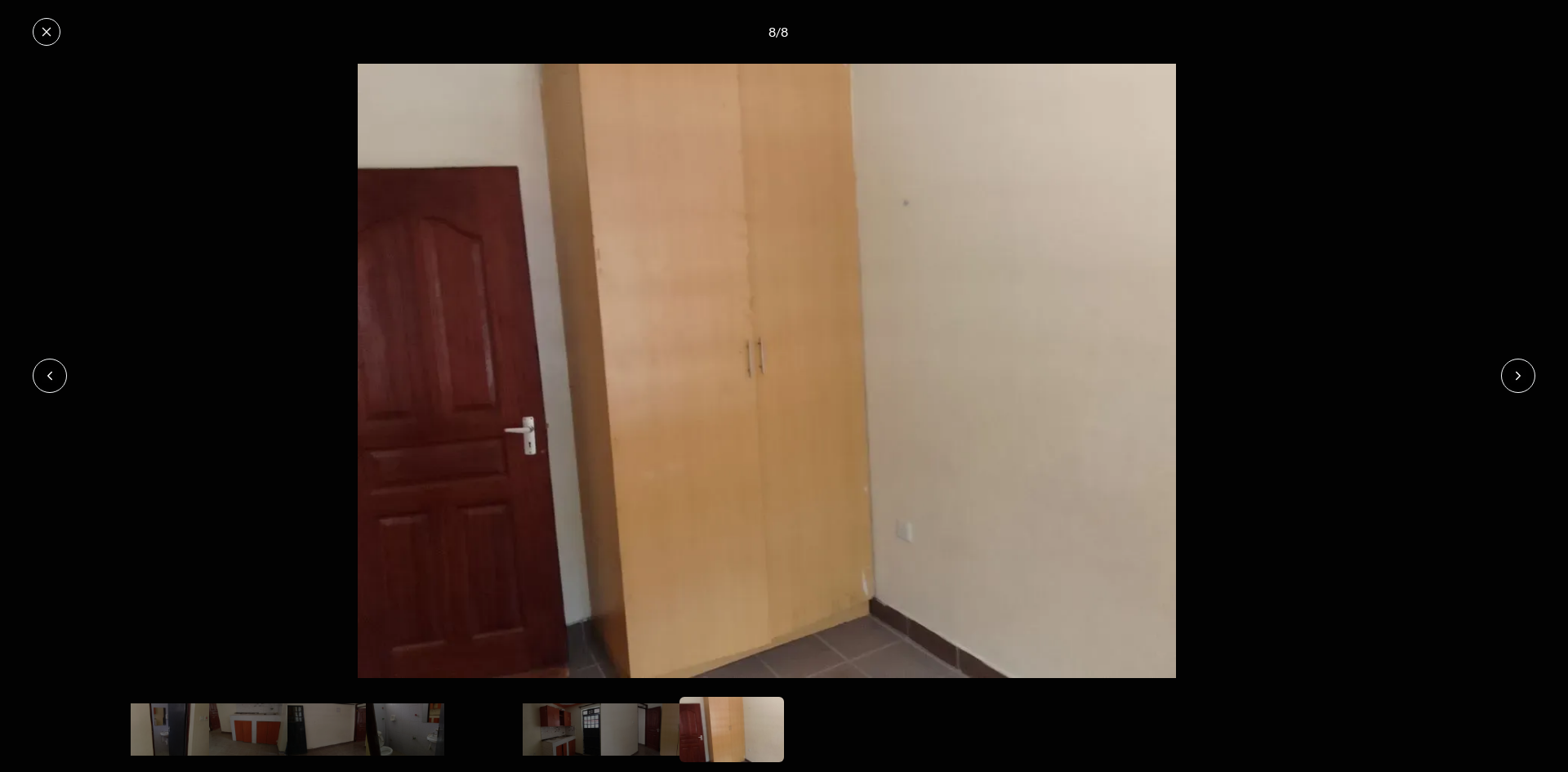
click at [49, 29] on icon at bounding box center [47, 32] width 9 height 9
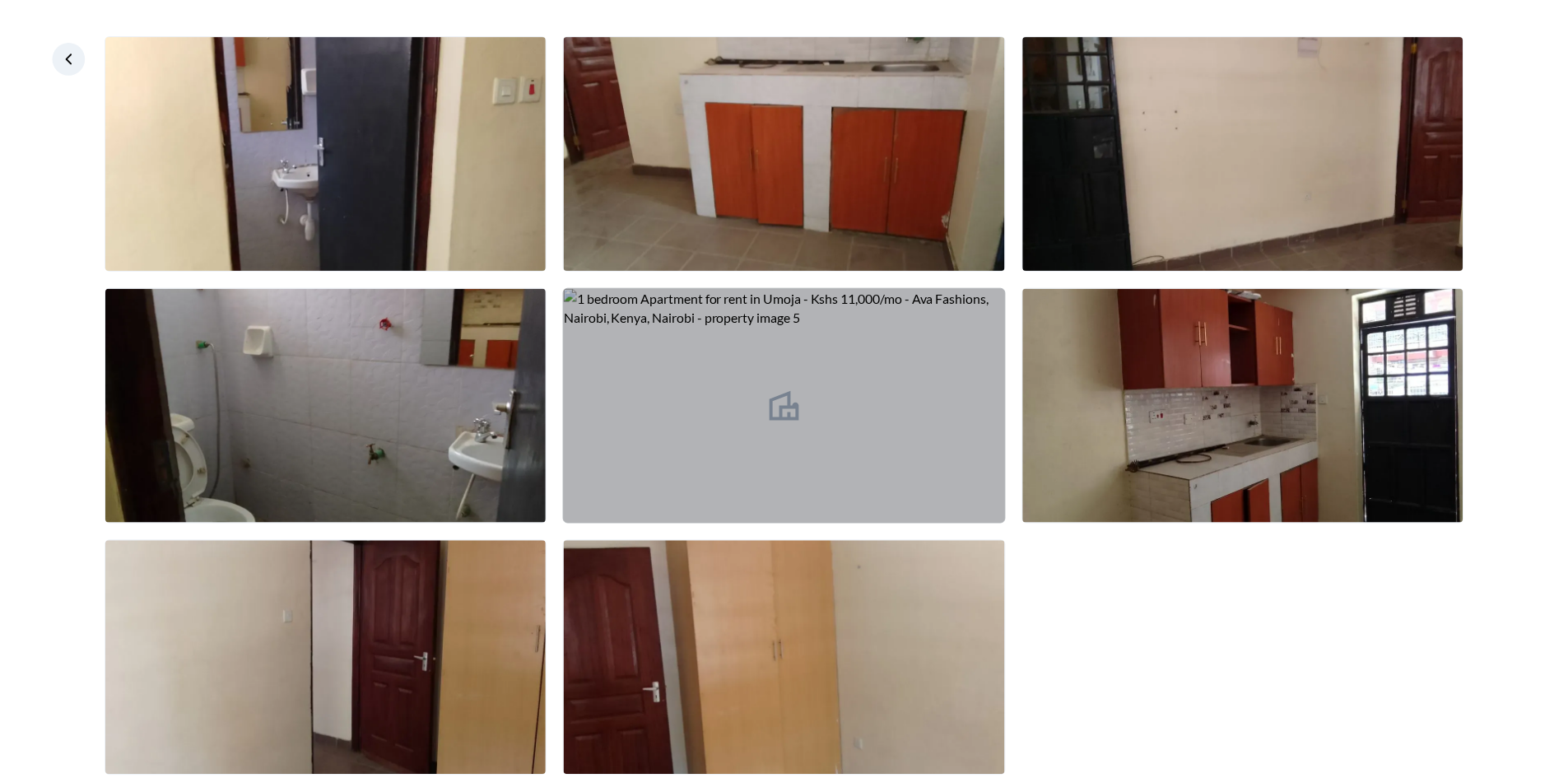
scroll to position [98, 0]
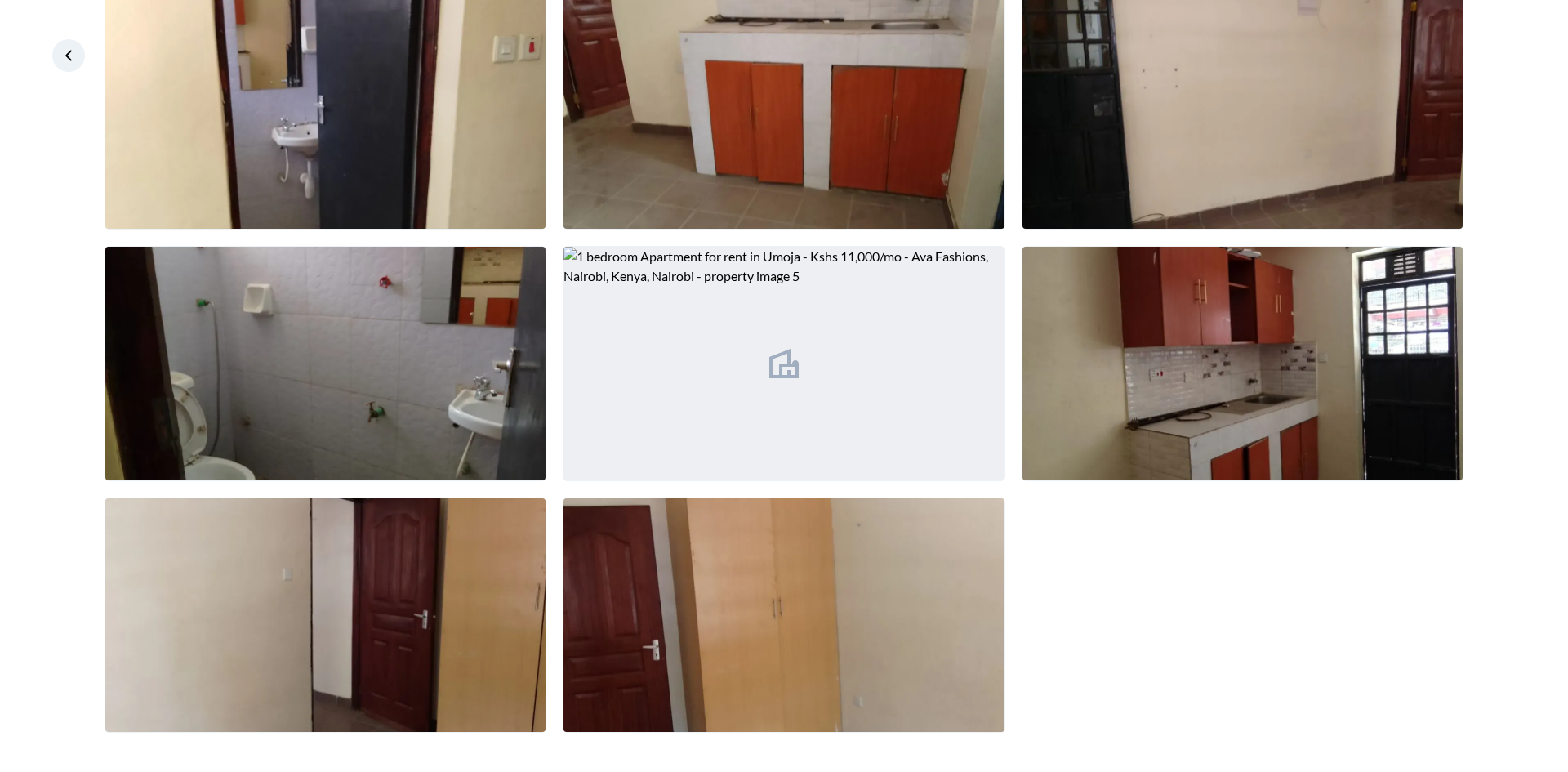
click at [67, 58] on icon at bounding box center [68, 54] width 16 height 16
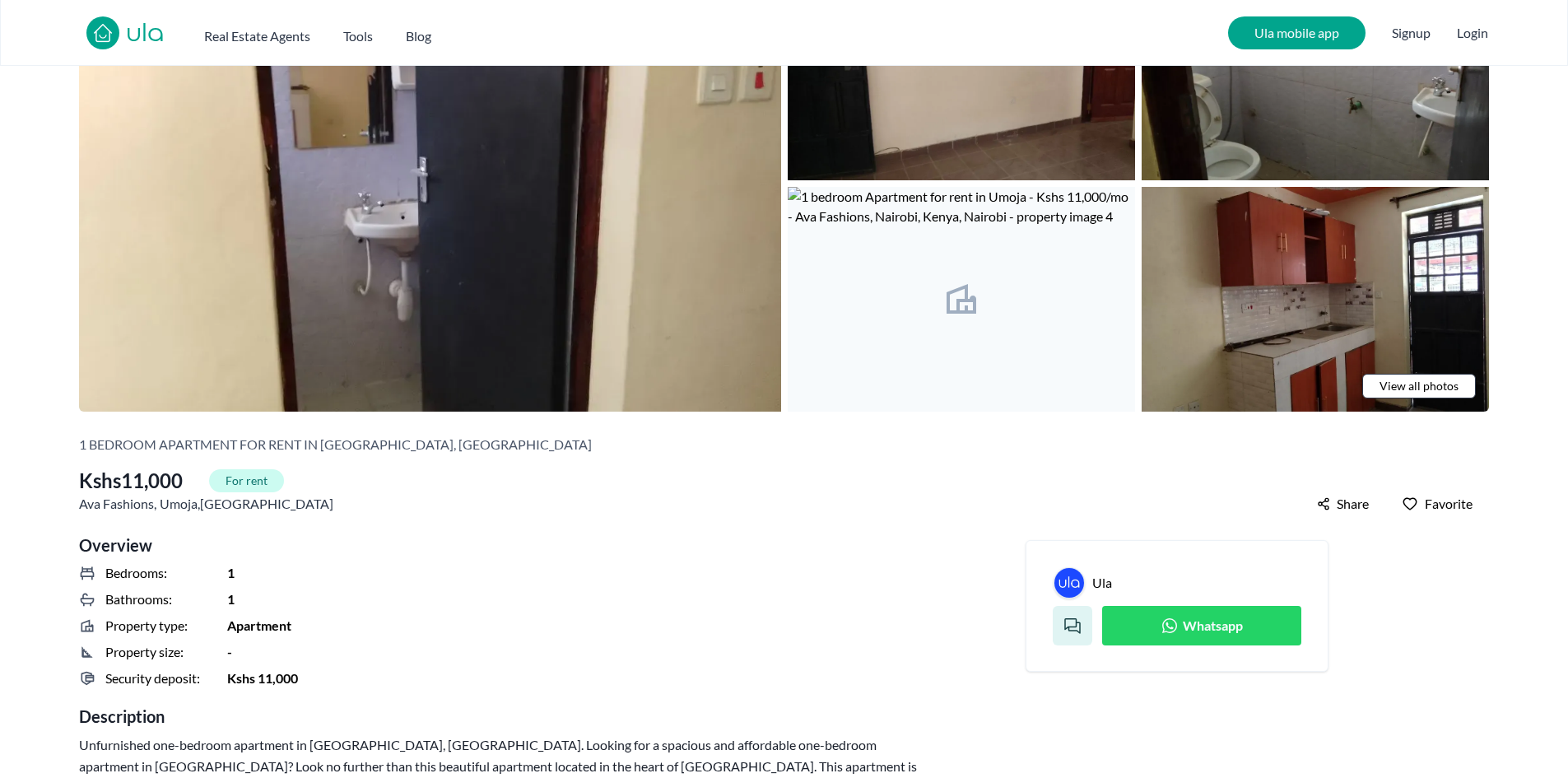
scroll to position [0, 0]
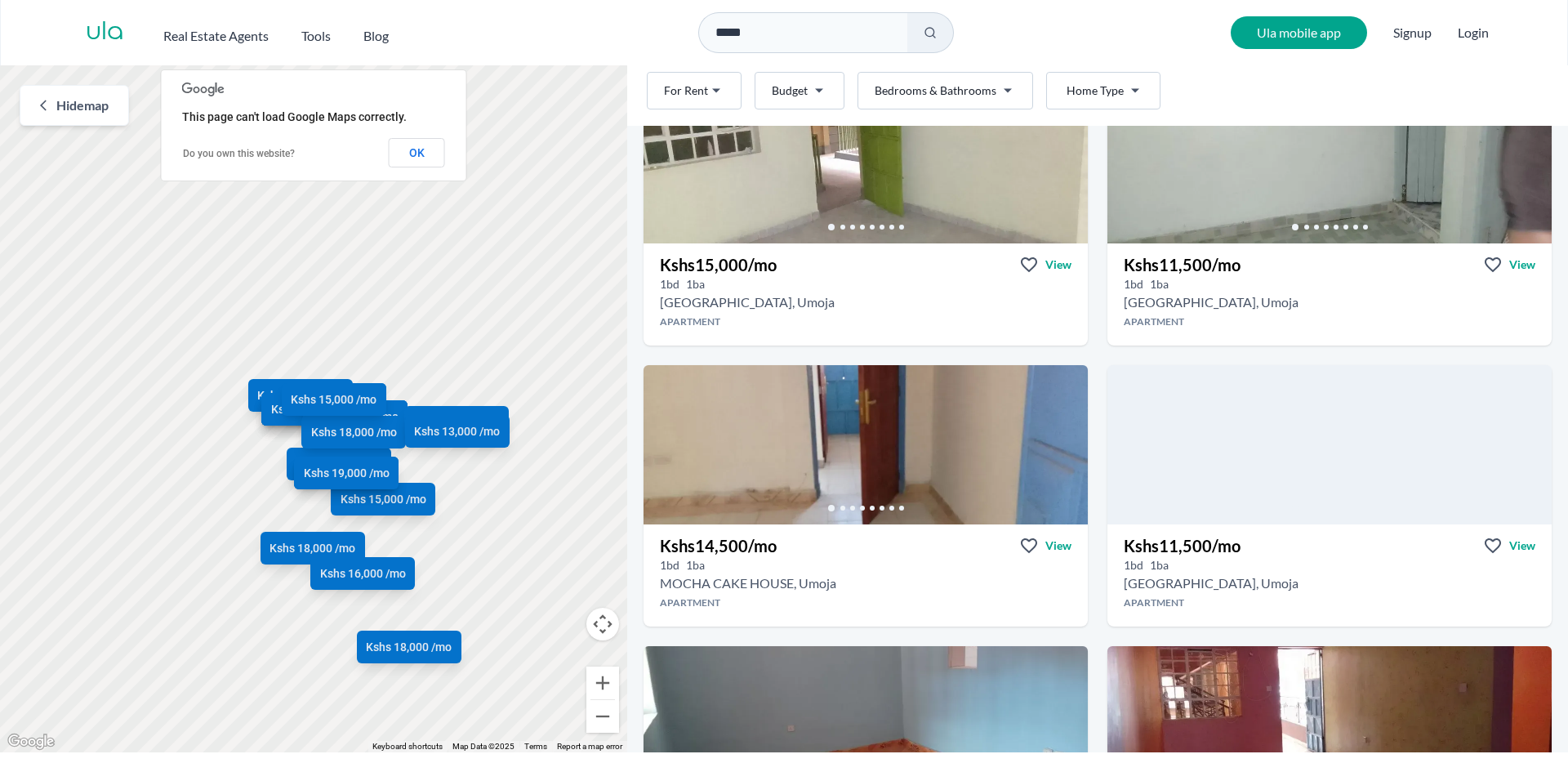
scroll to position [980, 0]
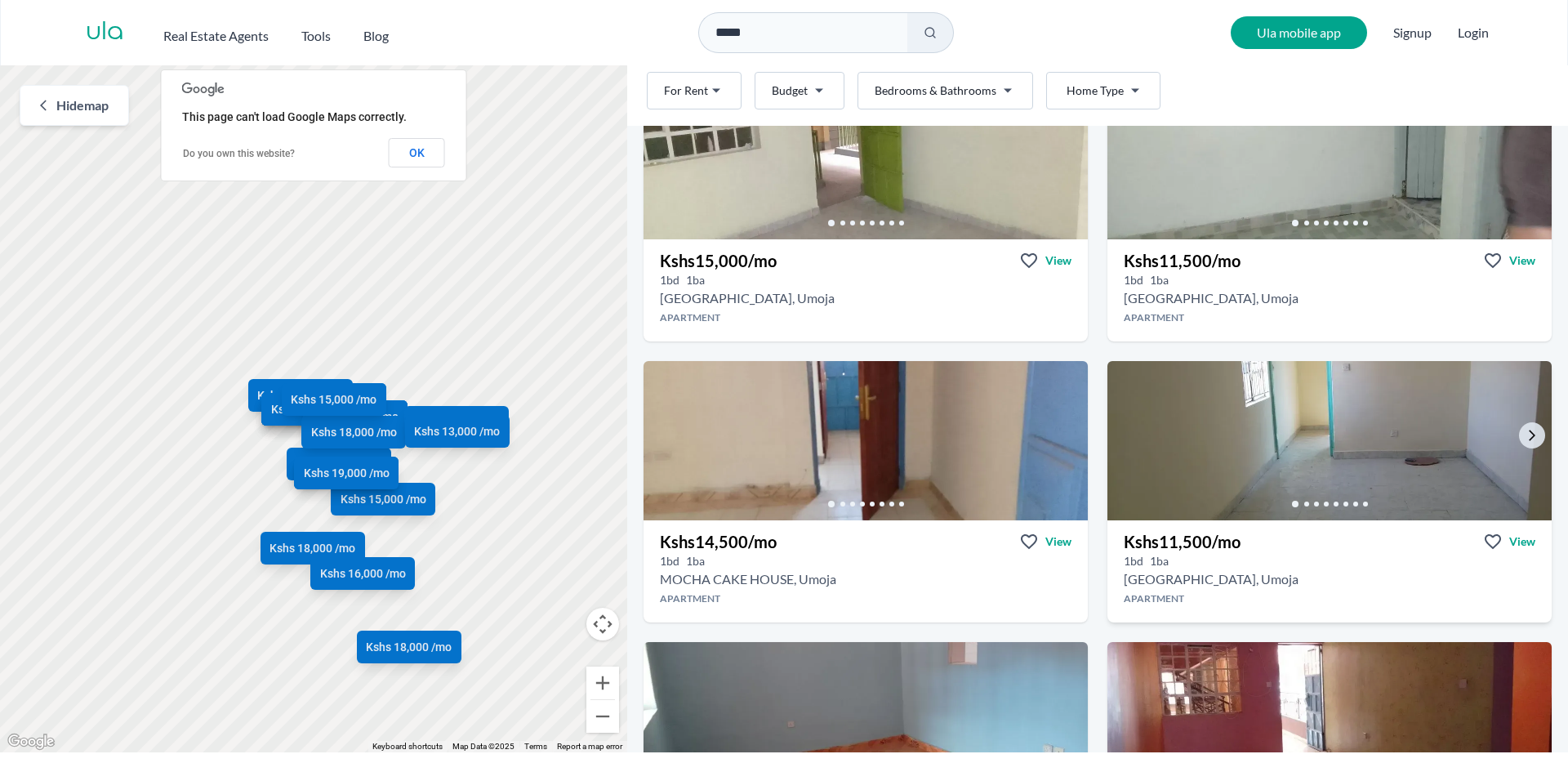
click at [1255, 426] on img at bounding box center [1329, 440] width 466 height 167
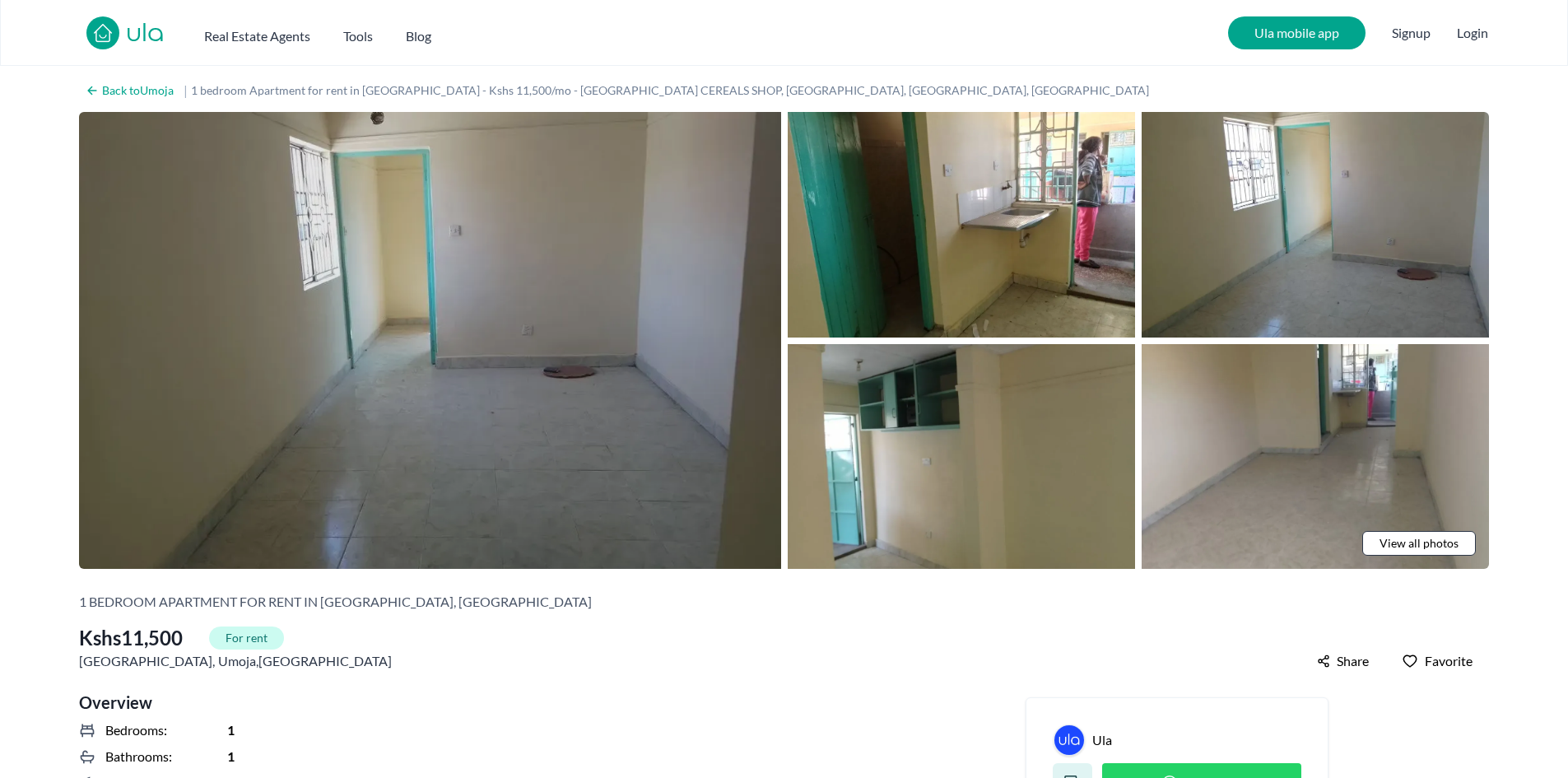
click at [558, 248] on img at bounding box center [430, 339] width 703 height 457
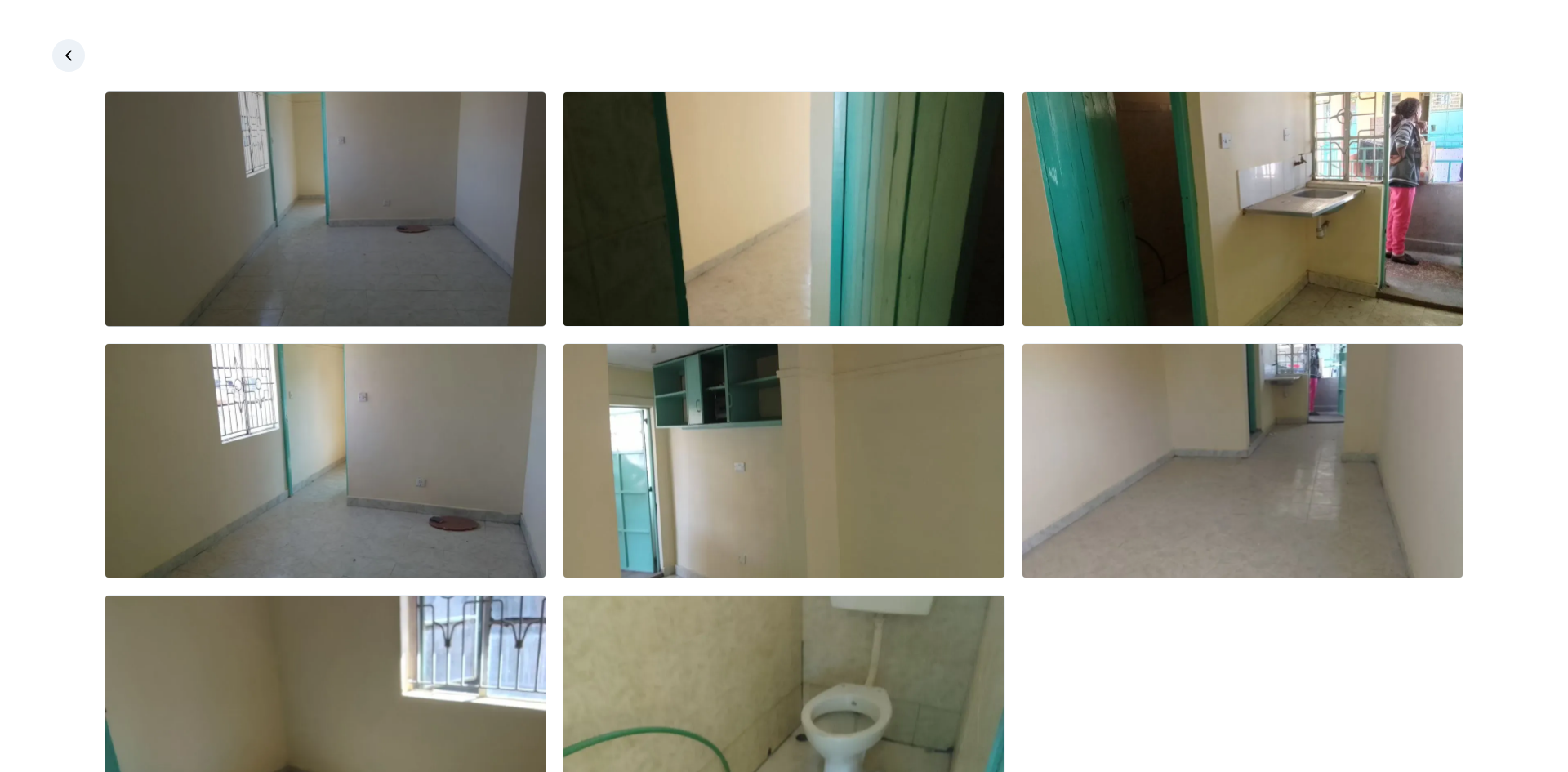
click at [381, 233] on img at bounding box center [325, 208] width 440 height 234
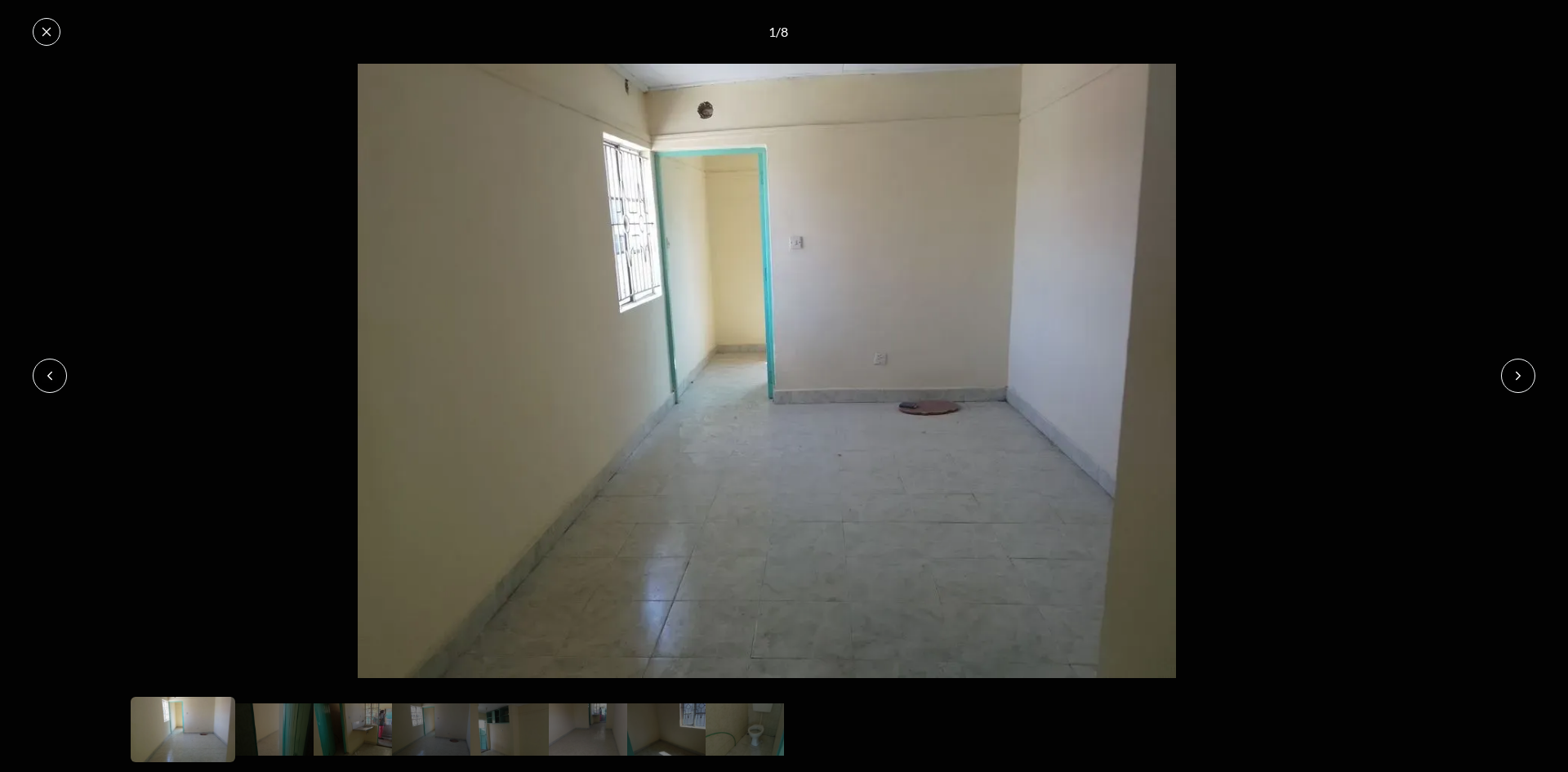
click at [1517, 371] on icon at bounding box center [1518, 375] width 13 height 13
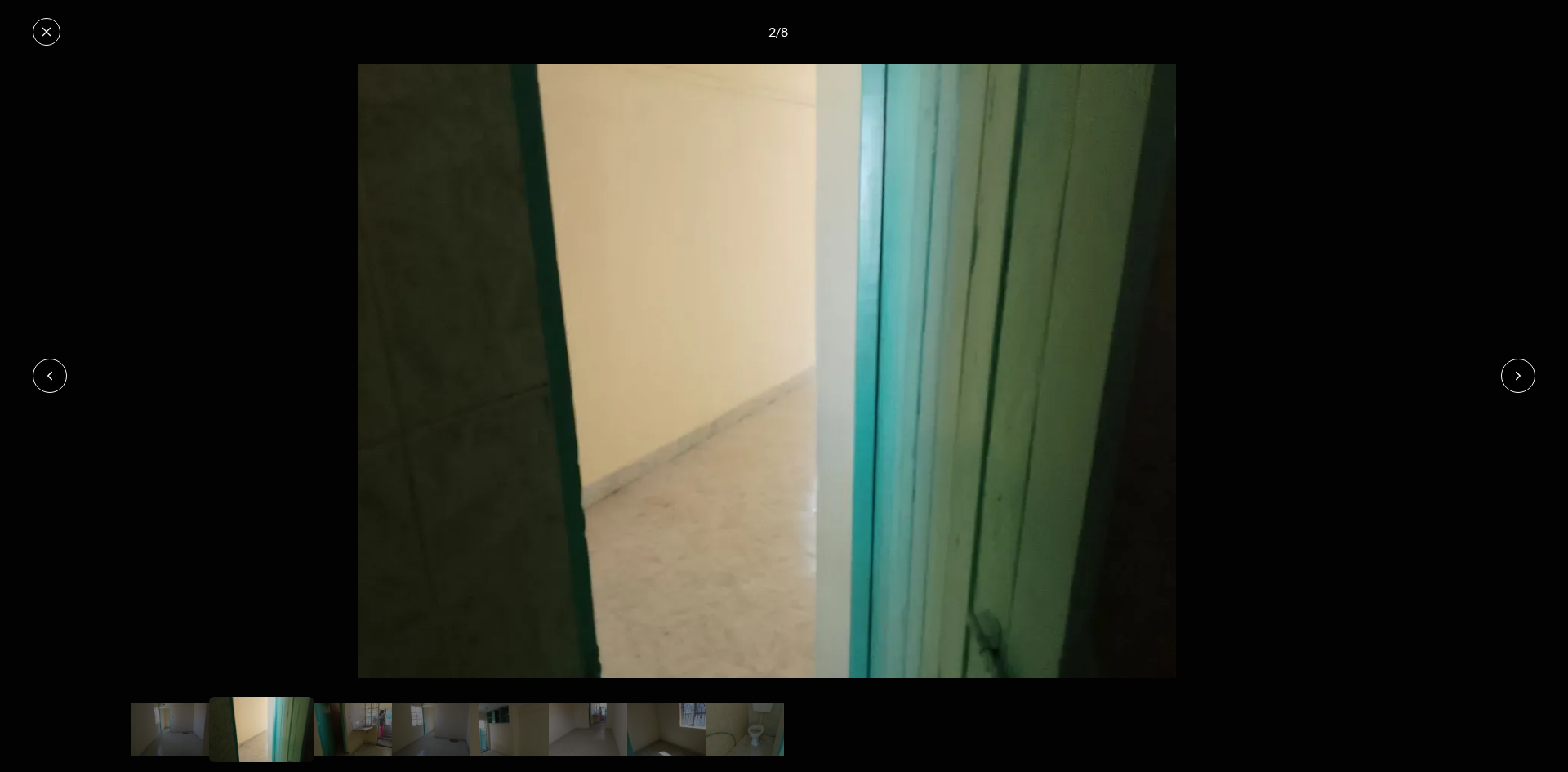
click at [1508, 374] on button at bounding box center [1518, 375] width 35 height 35
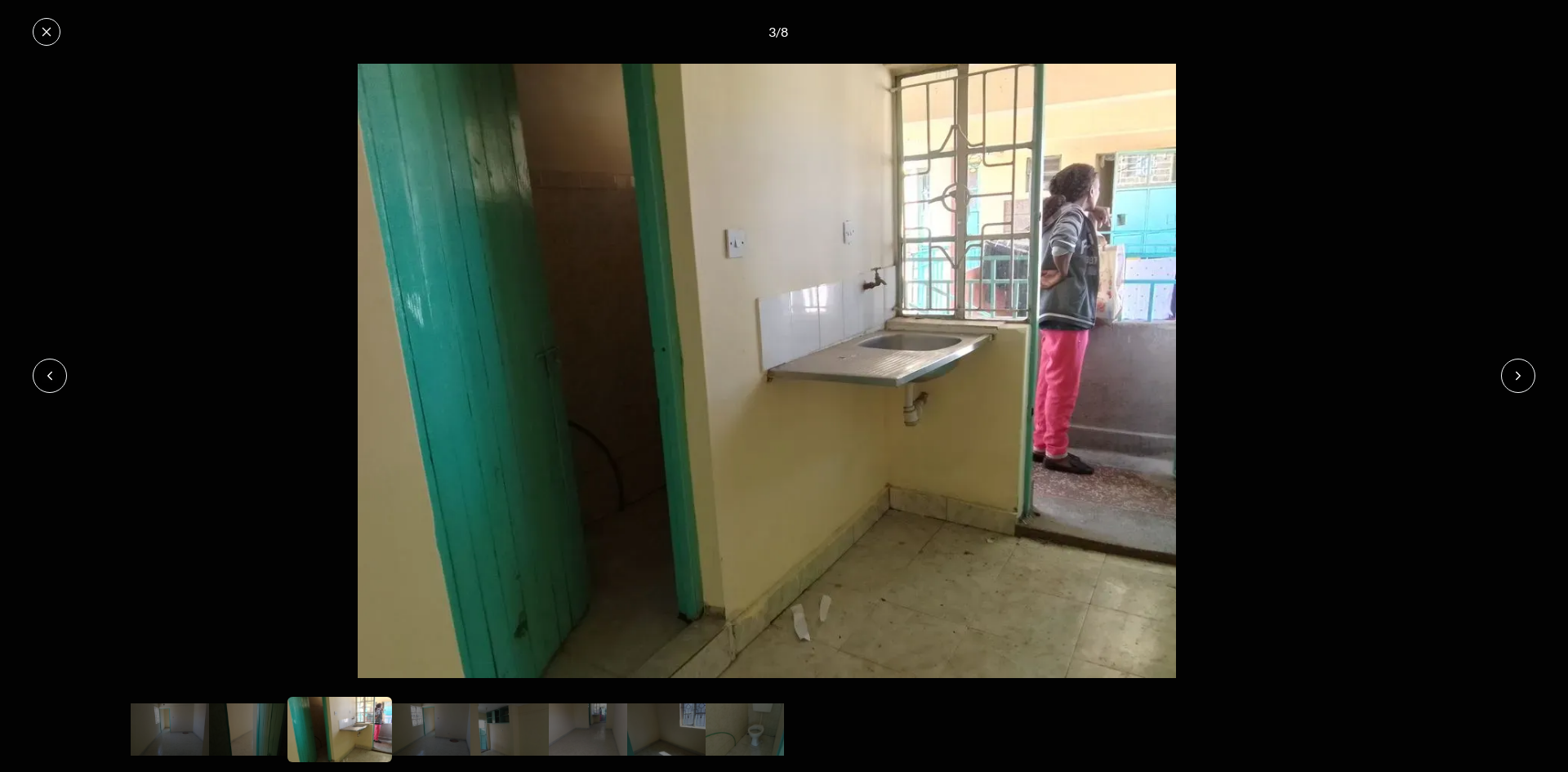
click at [1508, 374] on button at bounding box center [1518, 375] width 35 height 35
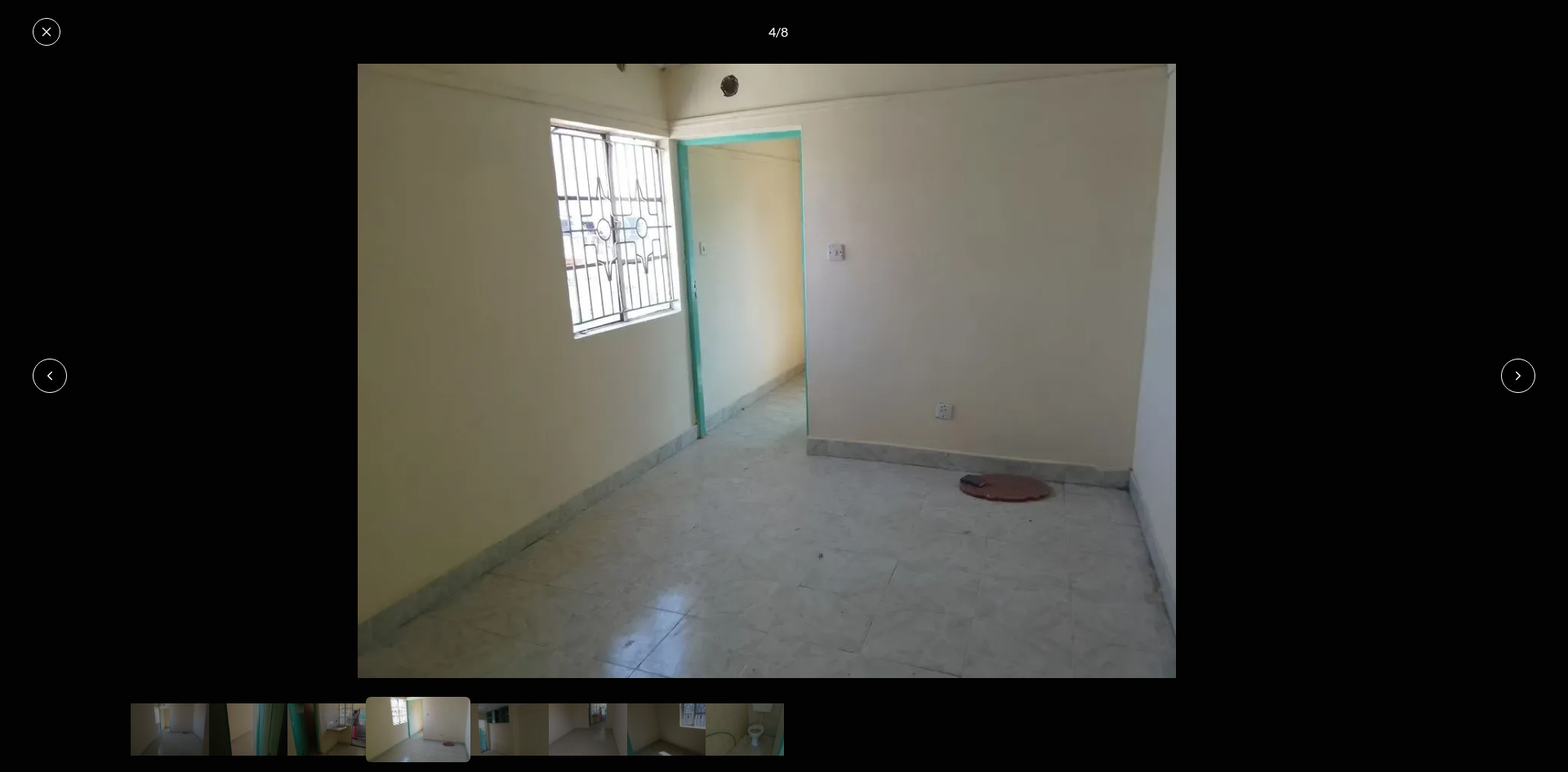
click at [1508, 374] on button at bounding box center [1518, 375] width 35 height 35
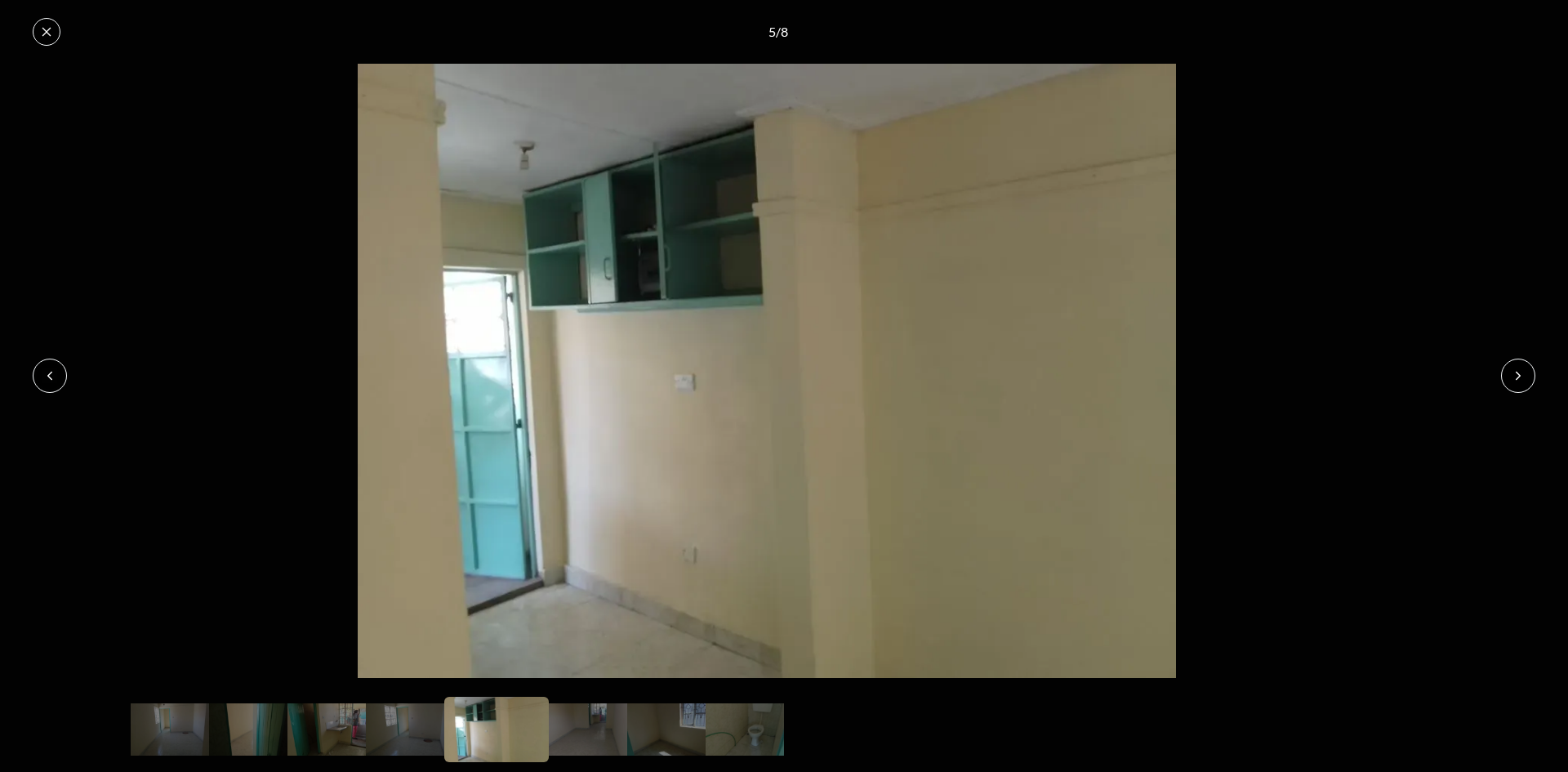
click at [1505, 374] on button at bounding box center [1518, 375] width 35 height 35
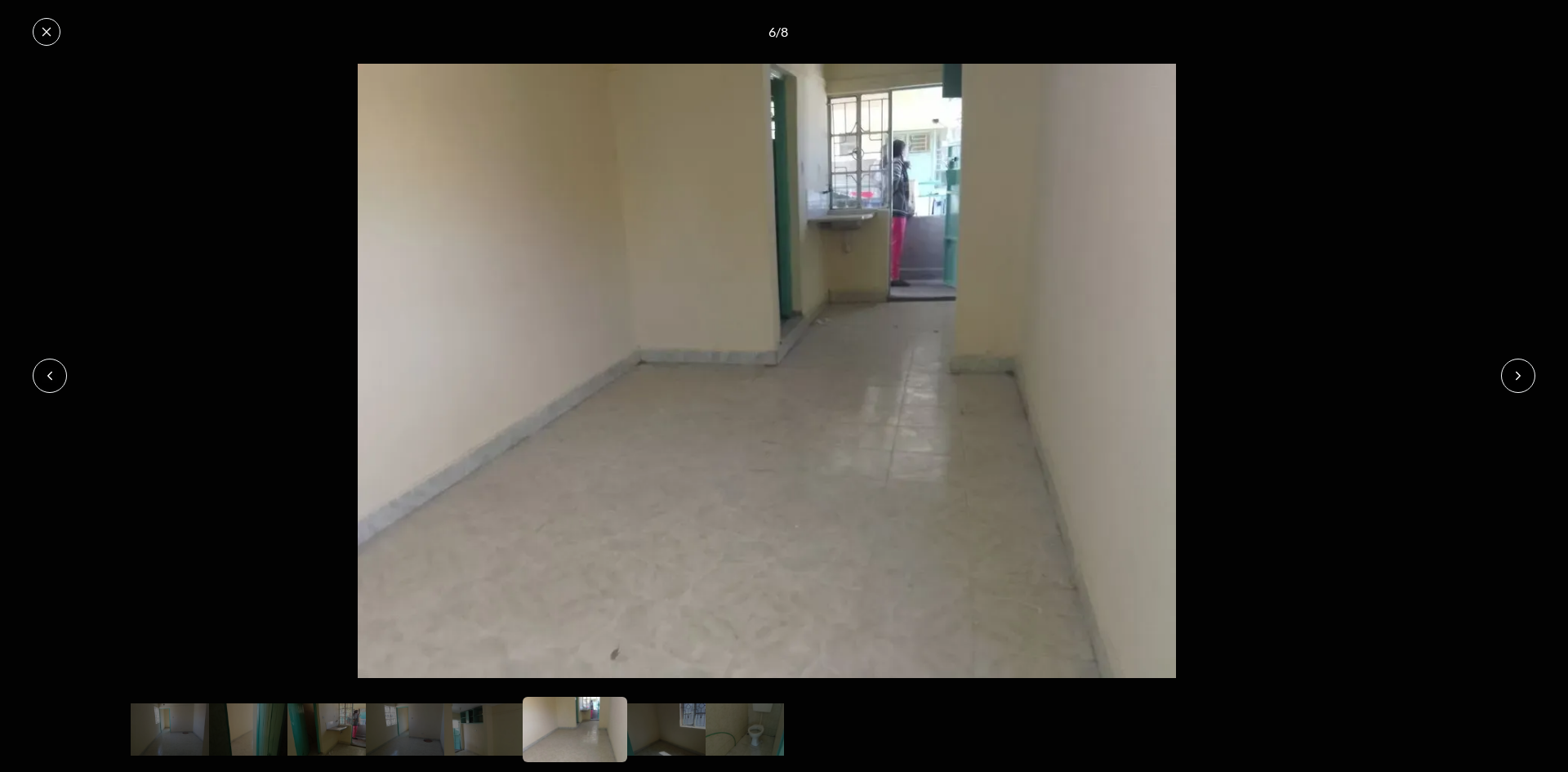
click at [1505, 374] on button at bounding box center [1518, 375] width 35 height 35
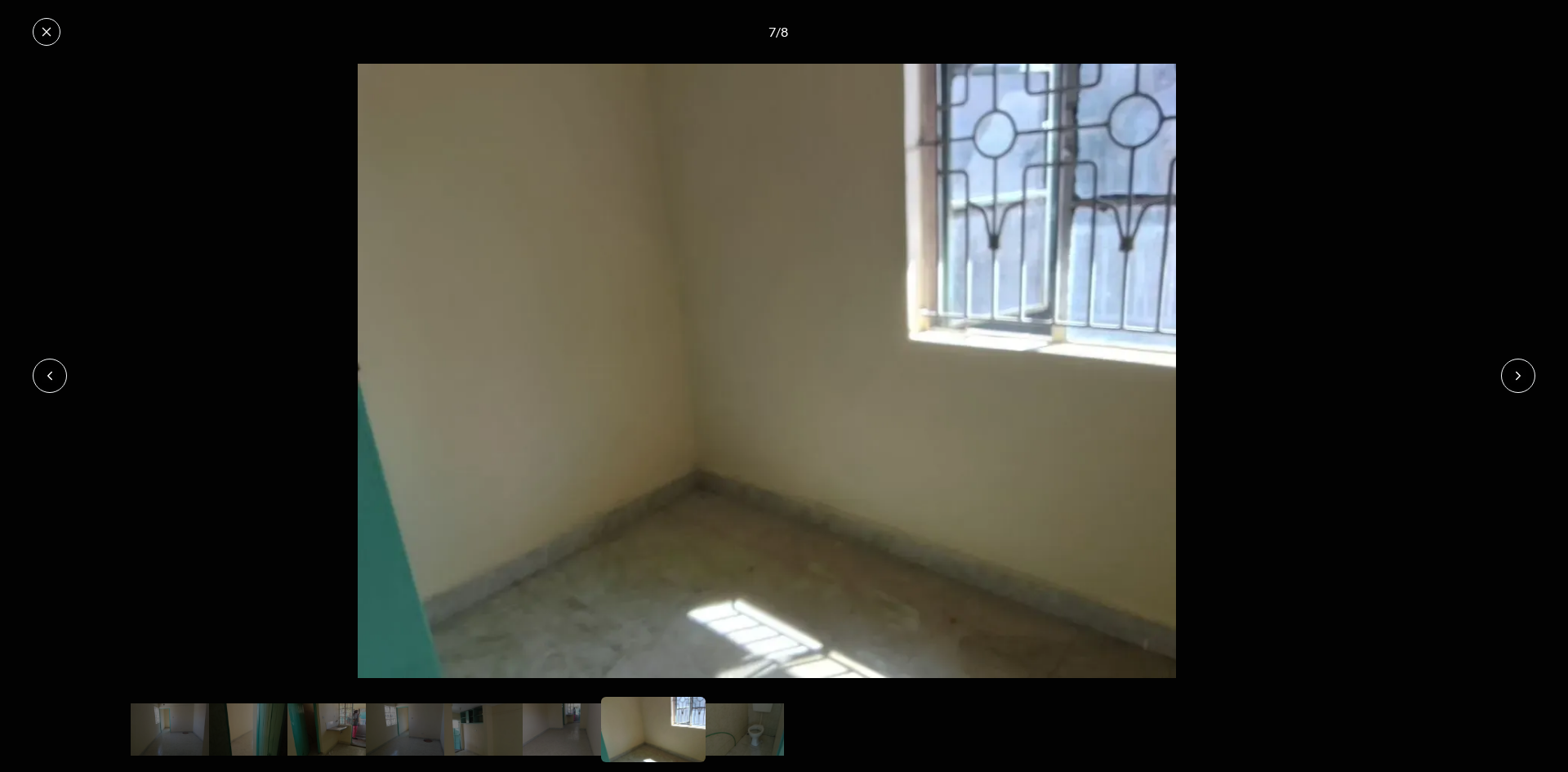
click at [46, 34] on icon at bounding box center [47, 32] width 13 height 13
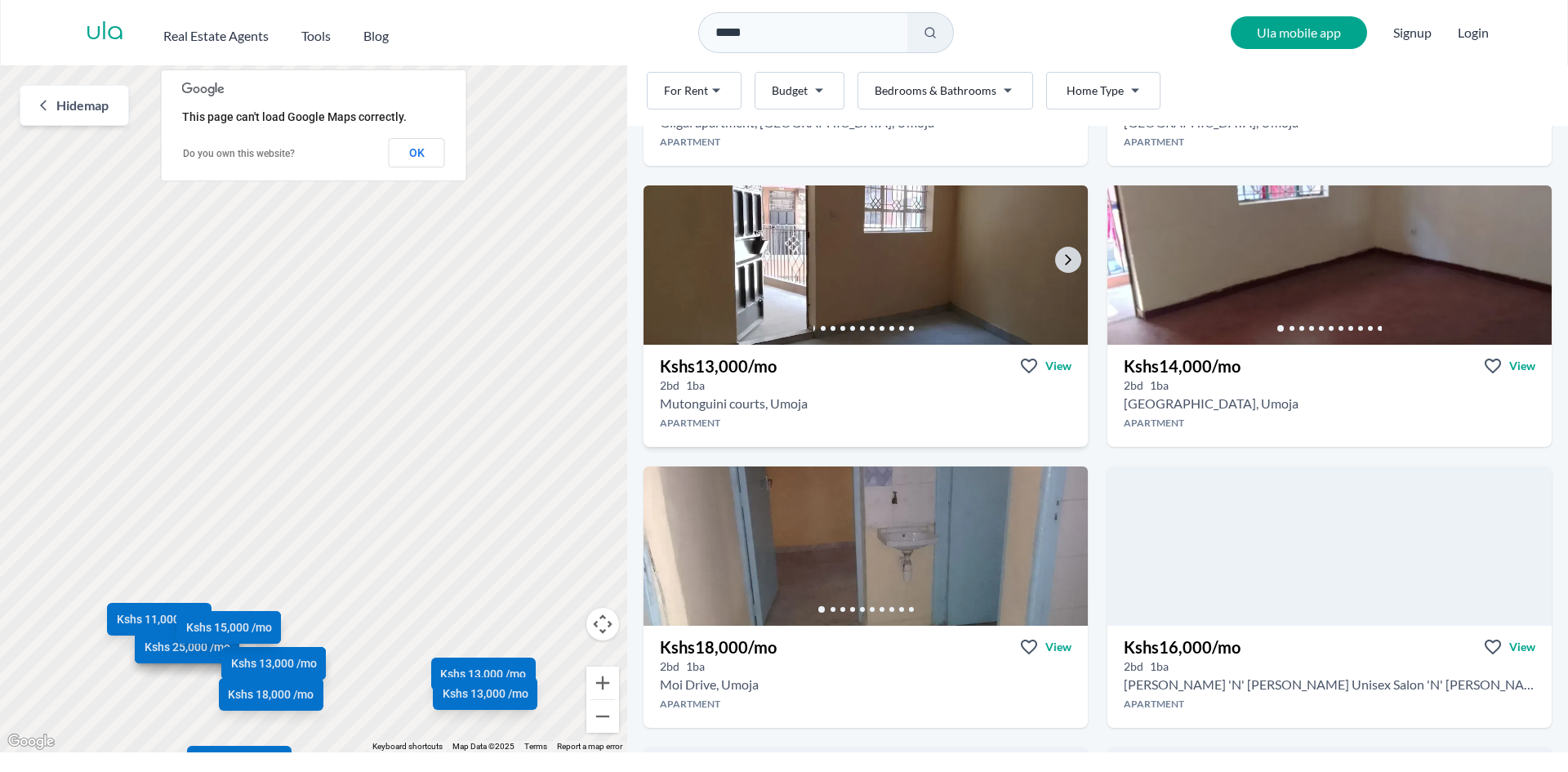
scroll to position [1715, 0]
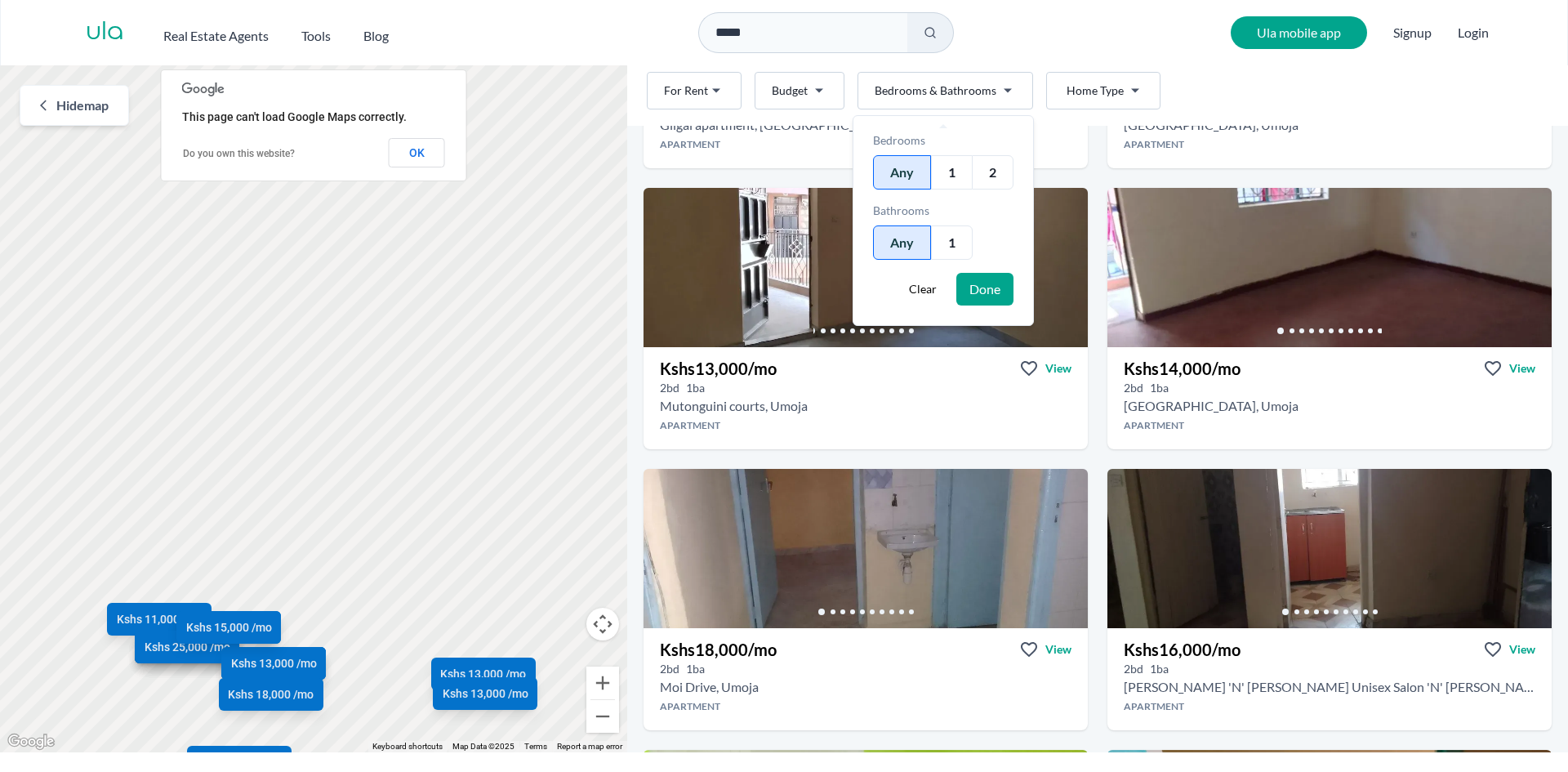
click at [1002, 90] on html "Are you a real estate agent? Reach more buyers and renters. Sign up Ula Homes A…" at bounding box center [784, 376] width 1568 height 752
click at [999, 90] on html "Are you a real estate agent? Reach more buyers and renters. Sign up Ula Homes A…" at bounding box center [784, 376] width 1568 height 752
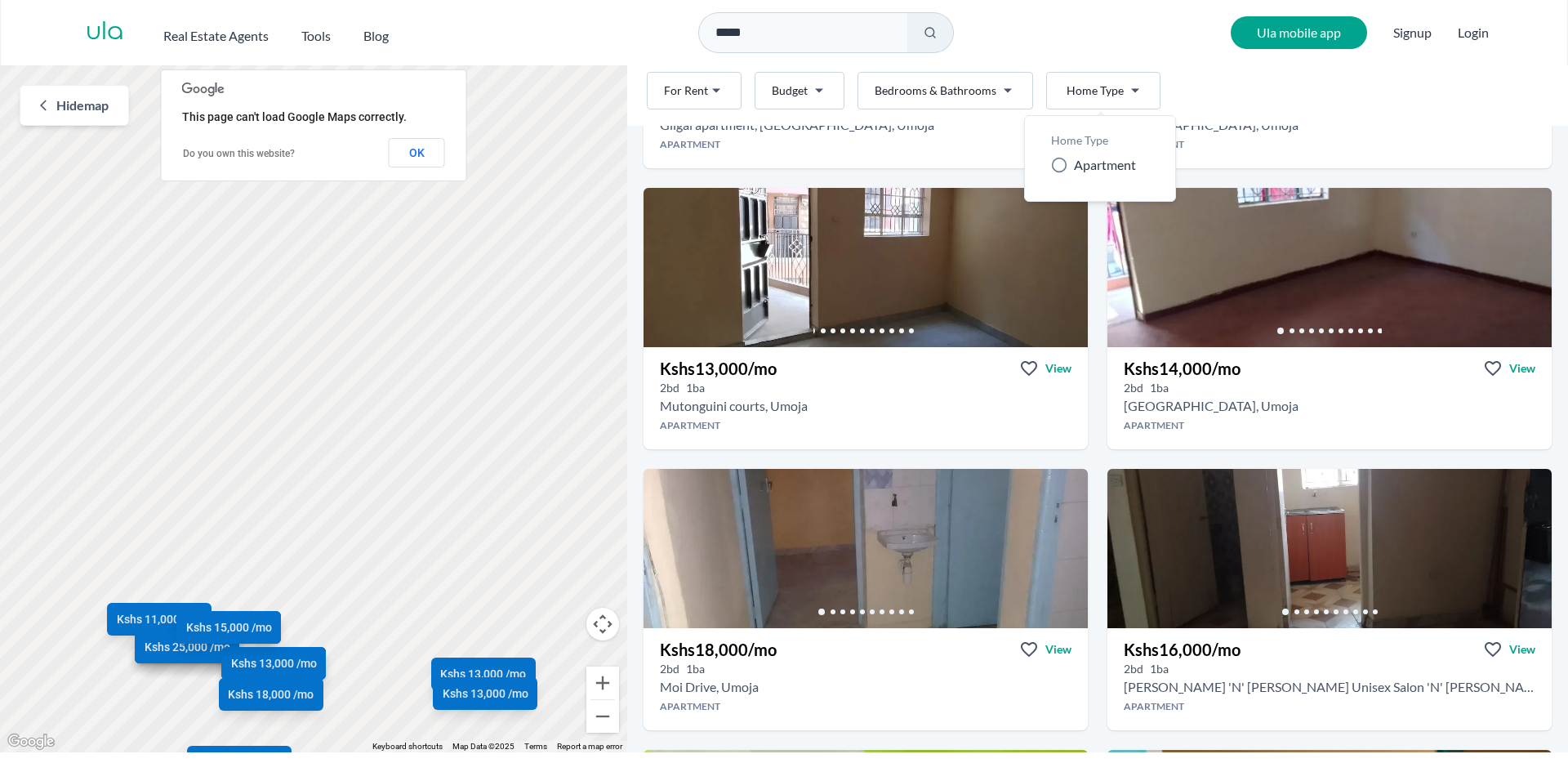
click at [1132, 91] on html "Are you a real estate agent? Reach more buyers and renters. Sign up Ula Homes A…" at bounding box center [784, 376] width 1568 height 752
click at [1131, 91] on html "Are you a real estate agent? Reach more buyers and renters. Sign up Ula Homes A…" at bounding box center [784, 376] width 1568 height 752
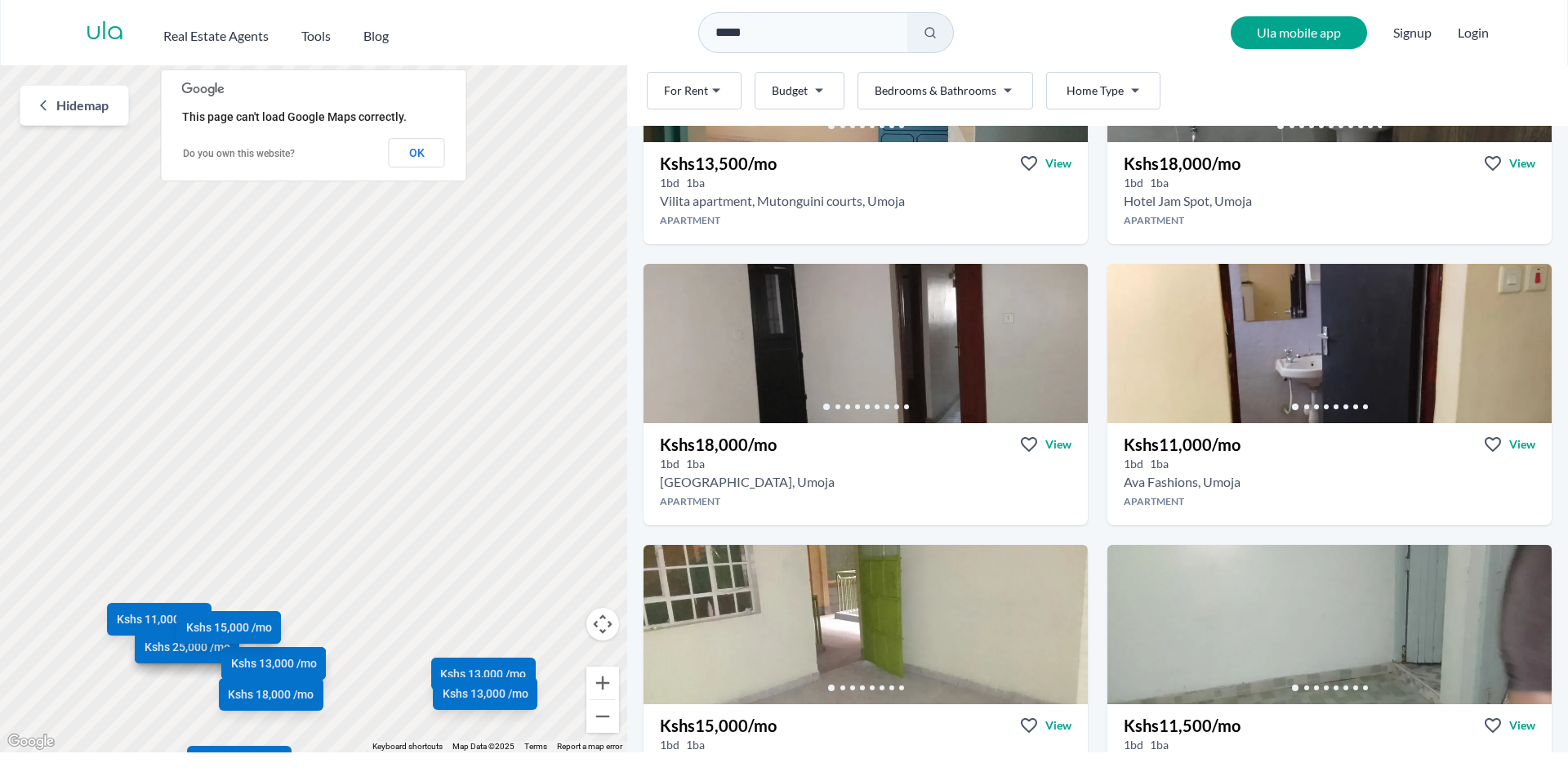
scroll to position [245, 0]
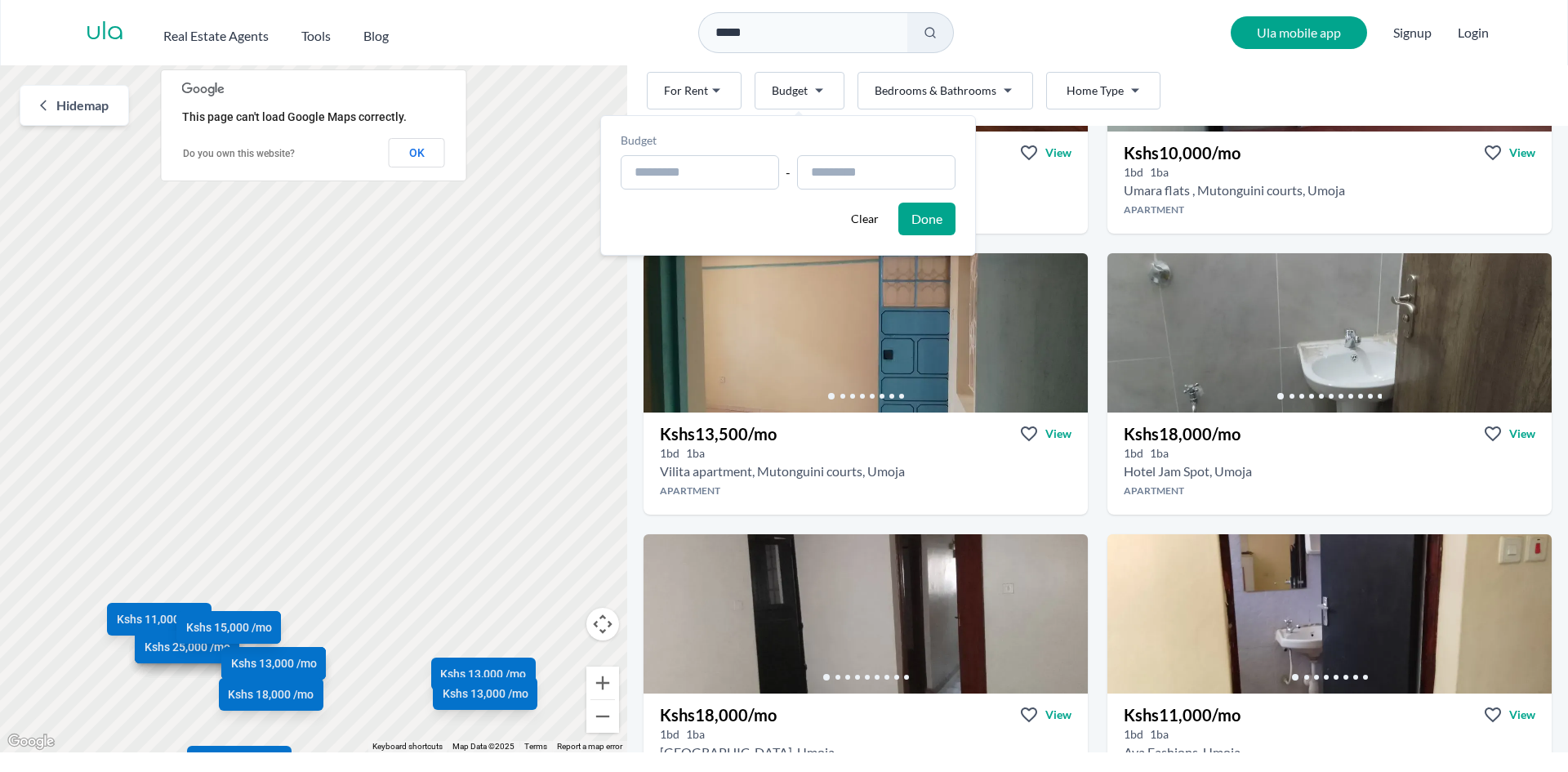
click at [820, 92] on html "Are you a real estate agent? Reach more buyers and renters. Sign up Ula Homes A…" at bounding box center [784, 376] width 1568 height 752
click at [738, 178] on input "text" at bounding box center [700, 172] width 159 height 35
type input "**********"
click at [860, 171] on input "text" at bounding box center [876, 172] width 159 height 35
type input "**********"
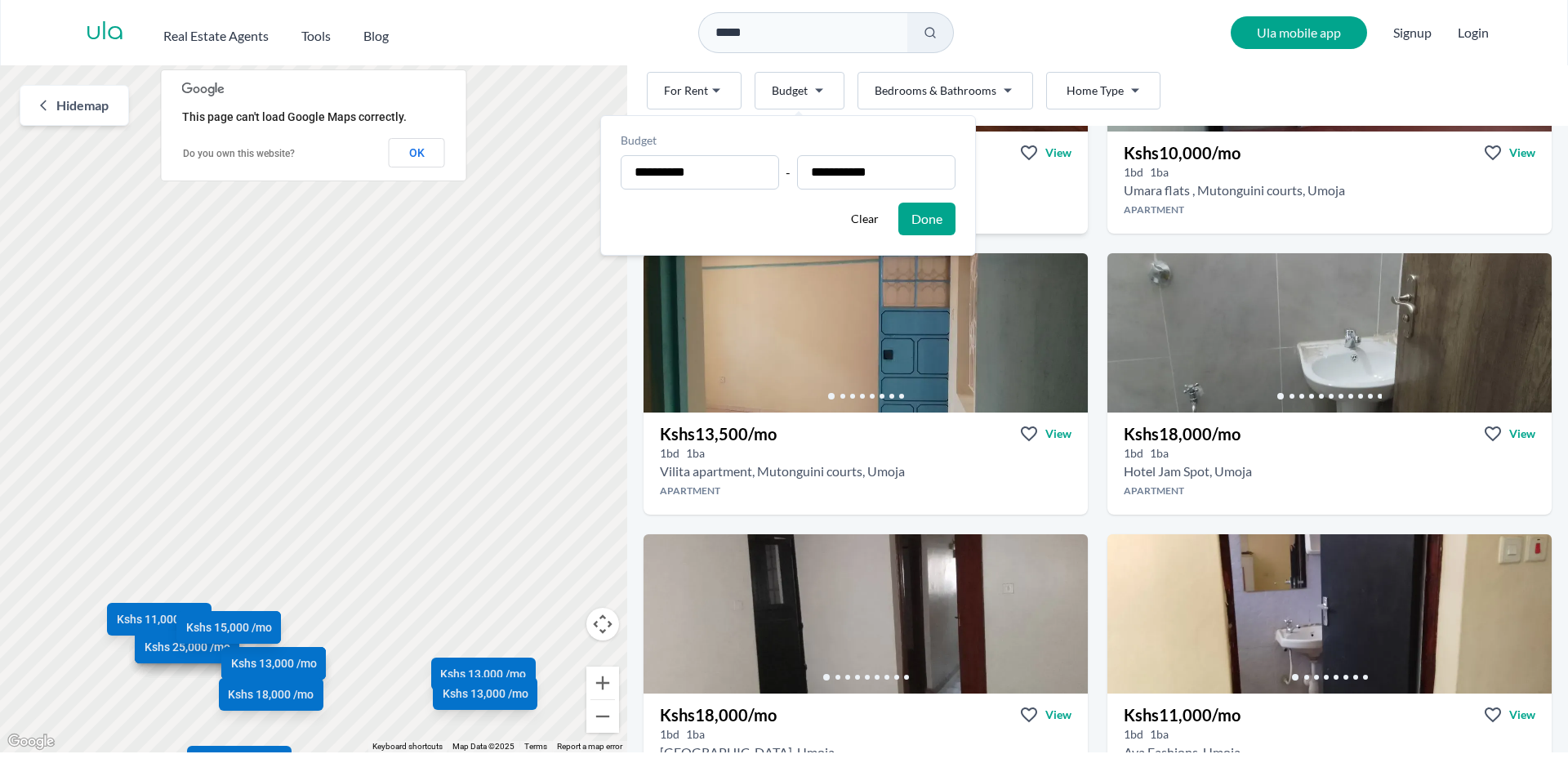
click at [937, 219] on button "Done" at bounding box center [927, 219] width 57 height 33
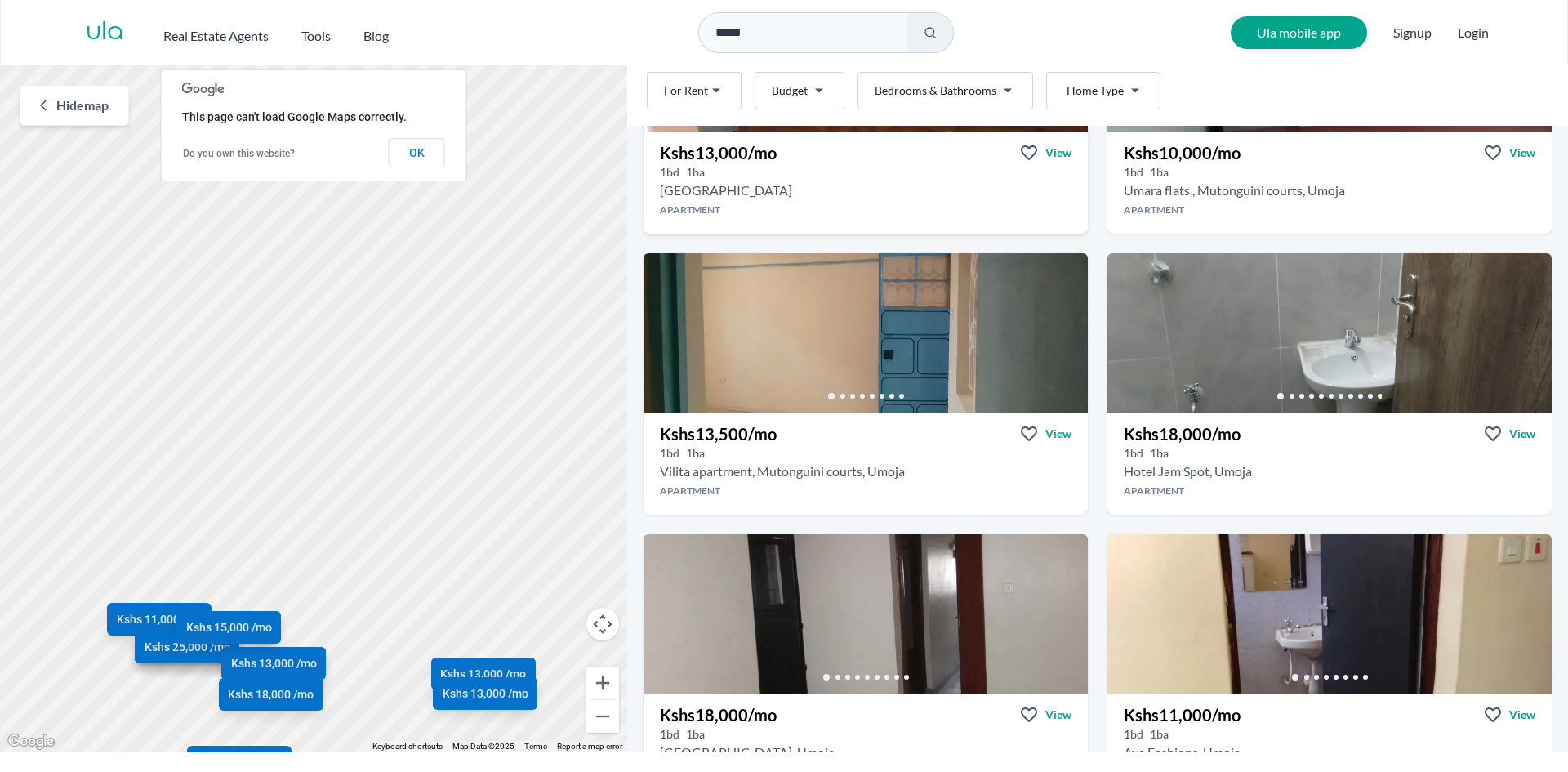
scroll to position [0, 0]
